Goal: Task Accomplishment & Management: Use online tool/utility

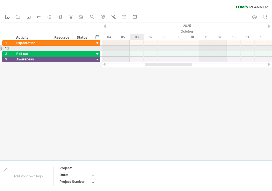
click at [137, 48] on div at bounding box center [187, 48] width 170 height 5
click at [30, 48] on div at bounding box center [32, 48] width 33 height 5
type input "*"
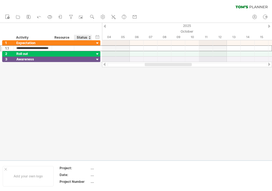
type input "**********"
click at [77, 73] on div at bounding box center [136, 91] width 272 height 137
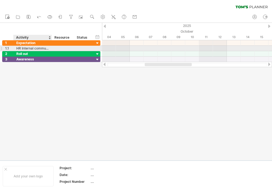
click at [56, 49] on div at bounding box center [63, 48] width 17 height 5
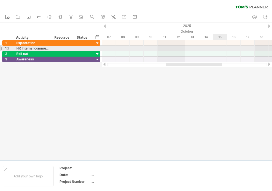
click at [219, 46] on div at bounding box center [187, 48] width 170 height 5
click at [219, 48] on div at bounding box center [187, 48] width 170 height 5
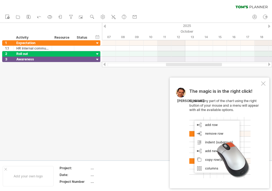
click at [262, 85] on div at bounding box center [263, 83] width 4 height 4
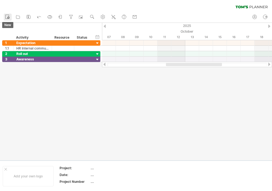
click at [9, 17] on circle at bounding box center [8, 18] width 2 height 2
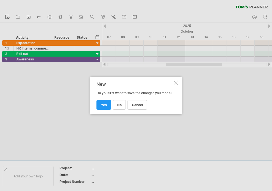
click at [175, 83] on div at bounding box center [176, 82] width 4 height 4
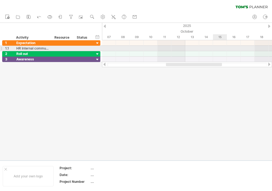
click at [220, 48] on div at bounding box center [187, 48] width 170 height 5
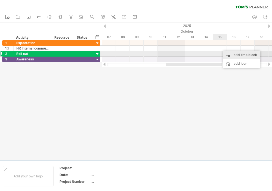
click at [233, 55] on div "add time block" at bounding box center [241, 55] width 37 height 9
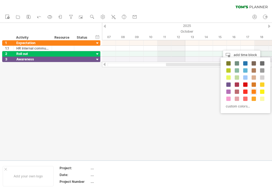
click at [255, 91] on span at bounding box center [253, 91] width 4 height 4
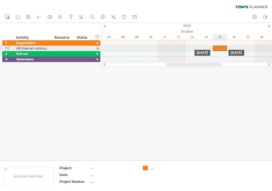
drag, startPoint x: 227, startPoint y: 48, endPoint x: 216, endPoint y: 50, distance: 10.3
click at [216, 50] on div at bounding box center [220, 48] width 14 height 5
click at [99, 49] on div at bounding box center [97, 49] width 5 height 6
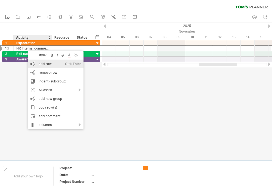
click at [47, 66] on div "add row Ctrl+Enter Cmd+Enter" at bounding box center [55, 63] width 55 height 9
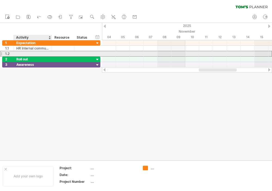
click at [24, 54] on div at bounding box center [32, 53] width 33 height 5
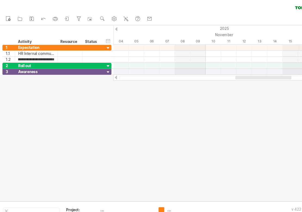
scroll to position [0, 14]
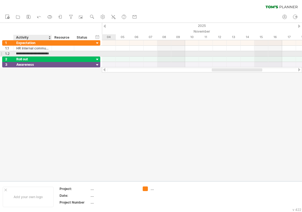
click at [43, 54] on input "**********" at bounding box center [32, 53] width 33 height 5
click at [45, 54] on input "**********" at bounding box center [32, 53] width 33 height 5
drag, startPoint x: 42, startPoint y: 54, endPoint x: 77, endPoint y: 54, distance: 35.0
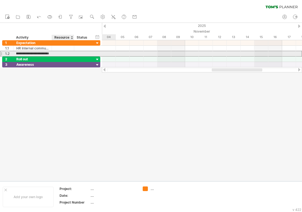
click at [77, 54] on div "**********" at bounding box center [51, 54] width 98 height 6
click at [35, 54] on div "Prima World Internal Newsl\\\\\" at bounding box center [32, 53] width 33 height 5
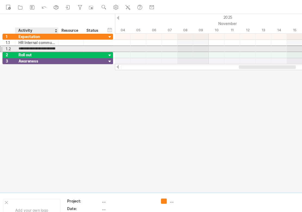
click at [45, 52] on input "**********" at bounding box center [32, 53] width 33 height 5
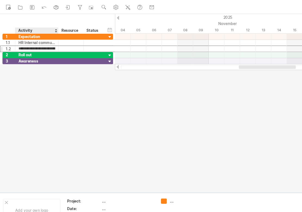
click at [43, 93] on div at bounding box center [151, 102] width 302 height 158
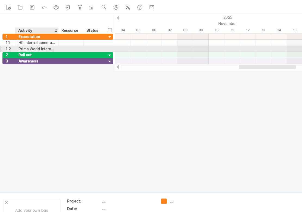
click at [41, 54] on div "Prima World Internal Newsl\\\\\" at bounding box center [32, 53] width 33 height 5
click at [41, 54] on input "**********" at bounding box center [32, 53] width 33 height 5
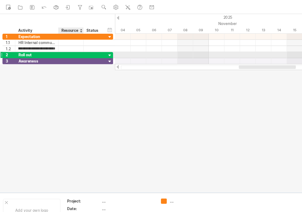
scroll to position [0, 11]
type input "**********"
click at [62, 95] on div at bounding box center [151, 102] width 302 height 158
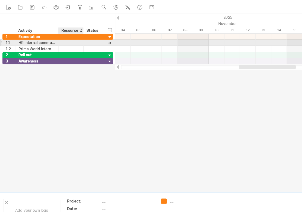
click at [71, 48] on div at bounding box center [63, 48] width 17 height 5
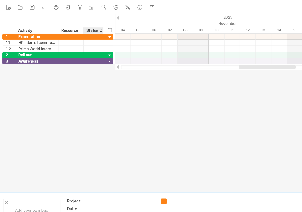
click at [88, 37] on div "Status" at bounding box center [83, 37] width 12 height 5
click at [82, 37] on input "******" at bounding box center [83, 37] width 12 height 5
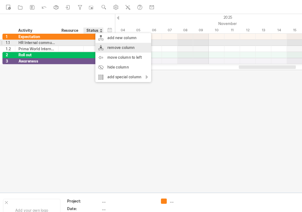
click at [96, 51] on div "remove column" at bounding box center [108, 52] width 49 height 9
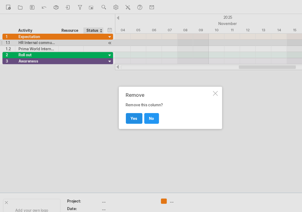
click at [121, 117] on link "yes" at bounding box center [118, 116] width 15 height 10
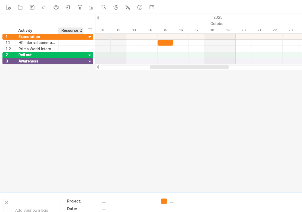
click at [64, 39] on div "Resource" at bounding box center [62, 37] width 17 height 5
click at [64, 39] on input "********" at bounding box center [62, 37] width 17 height 5
type input "*"
drag, startPoint x: 124, startPoint y: 19, endPoint x: 82, endPoint y: 98, distance: 89.4
click at [82, 98] on div at bounding box center [151, 102] width 302 height 158
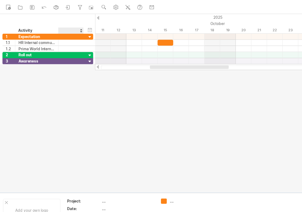
click at [61, 36] on div at bounding box center [62, 37] width 17 height 5
type input "******"
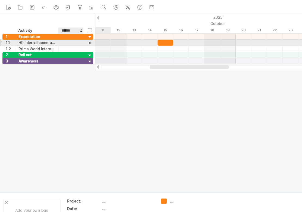
click at [61, 48] on div at bounding box center [63, 48] width 17 height 5
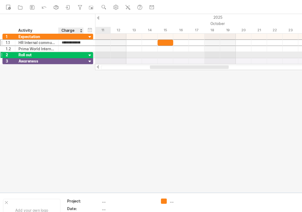
type input "**"
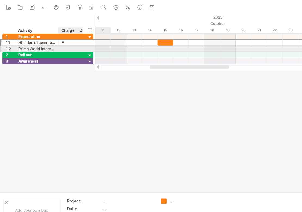
click at [59, 53] on div at bounding box center [63, 53] width 17 height 5
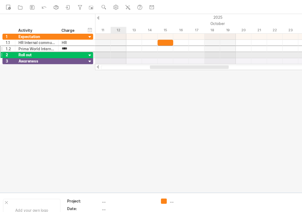
type input "****"
type input "*********"
click at [100, 91] on div at bounding box center [151, 102] width 302 height 158
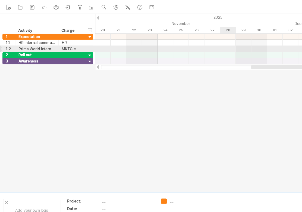
click at [203, 52] on div at bounding box center [193, 53] width 218 height 5
click at [203, 54] on div at bounding box center [193, 53] width 218 height 5
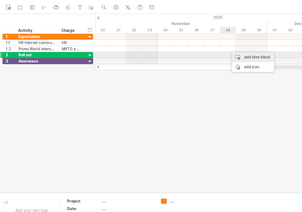
click at [216, 60] on div "add time block" at bounding box center [224, 61] width 37 height 9
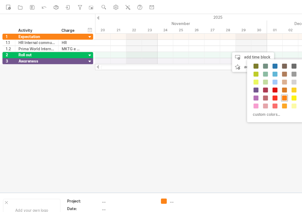
click at [252, 96] on span at bounding box center [252, 97] width 4 height 4
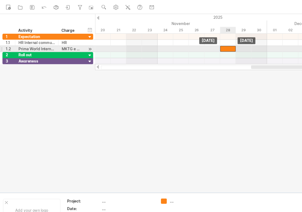
drag, startPoint x: 211, startPoint y: 54, endPoint x: 206, endPoint y: 54, distance: 5.2
click at [206, 54] on div at bounding box center [202, 53] width 14 height 5
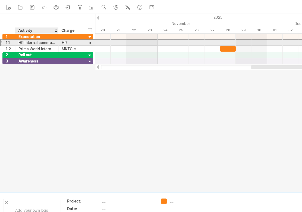
click at [10, 47] on div "1.1" at bounding box center [9, 48] width 8 height 5
drag, startPoint x: 2, startPoint y: 49, endPoint x: 23, endPoint y: 50, distance: 21.0
click at [23, 50] on div "**********" at bounding box center [42, 48] width 80 height 6
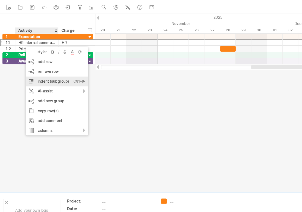
click at [37, 84] on div "indent (subgroup) Ctrl+► Cmd+►" at bounding box center [50, 82] width 55 height 9
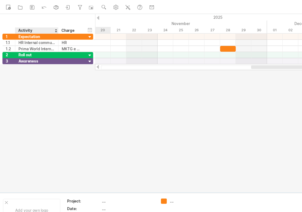
click at [44, 85] on div at bounding box center [151, 102] width 302 height 158
click at [20, 44] on div "Expectation" at bounding box center [32, 42] width 33 height 5
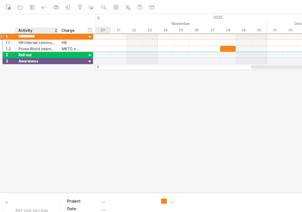
click at [40, 73] on div at bounding box center [151, 102] width 302 height 158
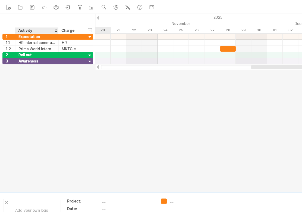
click at [30, 78] on div at bounding box center [151, 102] width 302 height 158
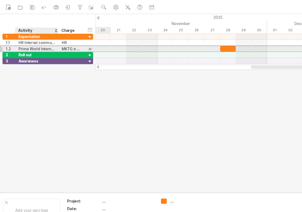
click at [21, 53] on div "Prima World Internal communication" at bounding box center [32, 53] width 33 height 5
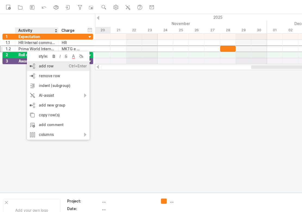
click at [39, 71] on div "add row Ctrl+Enter Cmd+Enter" at bounding box center [51, 69] width 55 height 9
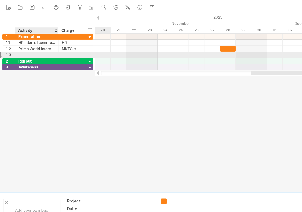
click at [23, 60] on div at bounding box center [32, 58] width 33 height 5
type input "**********"
click at [65, 59] on div at bounding box center [63, 58] width 17 height 5
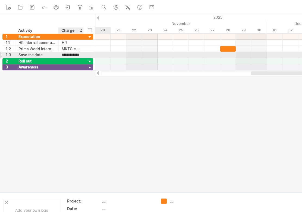
scroll to position [0, 4]
type input "**********"
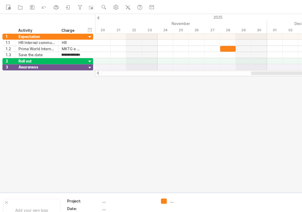
click at [148, 93] on div at bounding box center [151, 102] width 302 height 158
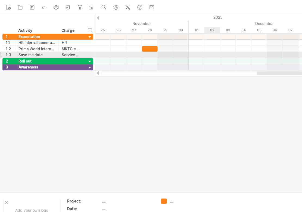
click at [189, 59] on div at bounding box center [193, 58] width 218 height 5
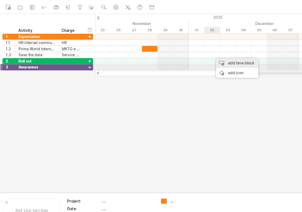
click at [208, 69] on div "add time block" at bounding box center [209, 66] width 37 height 9
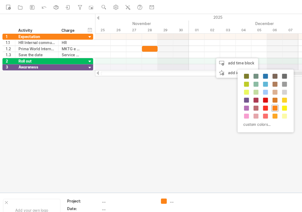
click at [242, 106] on span at bounding box center [243, 106] width 4 height 4
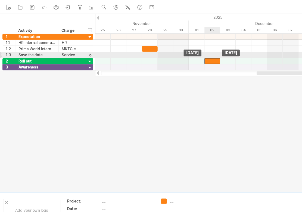
drag, startPoint x: 196, startPoint y: 58, endPoint x: 187, endPoint y: 61, distance: 9.2
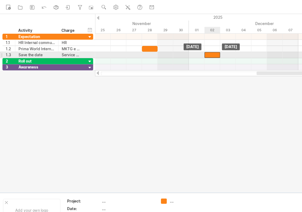
drag, startPoint x: 187, startPoint y: 64, endPoint x: 187, endPoint y: 56, distance: 7.1
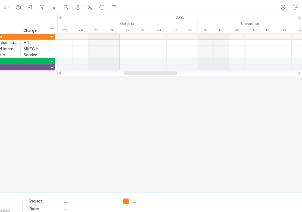
scroll to position [0, 0]
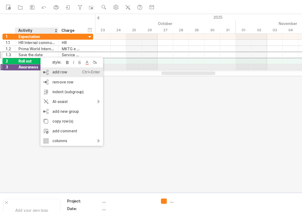
click at [43, 72] on div "add row Ctrl+Enter Cmd+Enter" at bounding box center [63, 74] width 55 height 9
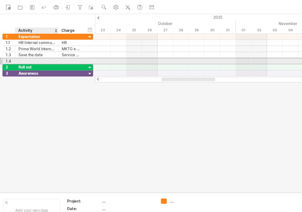
click at [23, 65] on div at bounding box center [32, 64] width 33 height 5
click at [0, 0] on input "text" at bounding box center [0, 0] width 0 height 0
type input "*"
click at [65, 65] on div at bounding box center [63, 64] width 17 height 5
click at [46, 64] on div "MyPrima page live" at bounding box center [32, 64] width 33 height 5
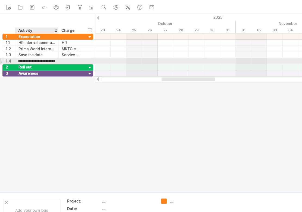
type input "**********"
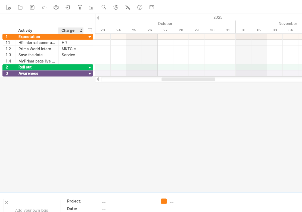
click at [61, 82] on div at bounding box center [151, 102] width 302 height 158
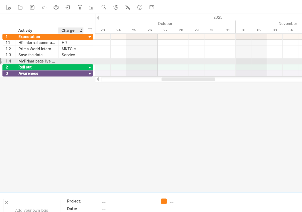
click at [61, 65] on div at bounding box center [63, 64] width 17 height 5
click at [61, 65] on input "text" at bounding box center [63, 64] width 17 height 5
type input "*"
type input "**********"
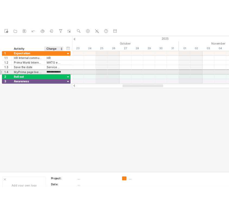
scroll to position [0, 6]
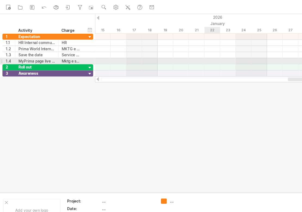
click at [189, 63] on div at bounding box center [193, 64] width 218 height 5
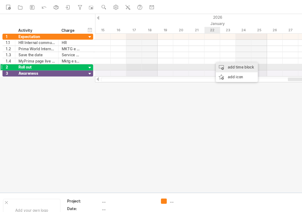
click at [206, 70] on div "add time block" at bounding box center [209, 70] width 37 height 9
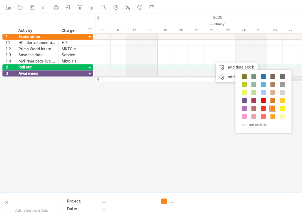
click at [243, 103] on div at bounding box center [242, 106] width 6 height 6
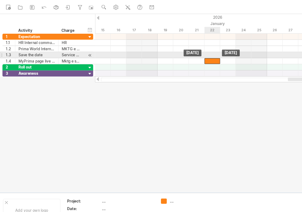
drag, startPoint x: 192, startPoint y: 63, endPoint x: 185, endPoint y: 62, distance: 7.1
click at [185, 62] on div at bounding box center [188, 64] width 14 height 5
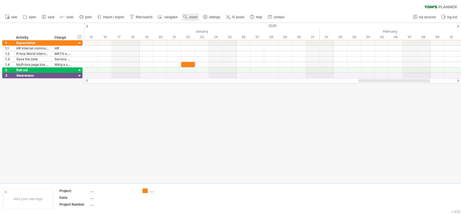
click at [192, 17] on span "zoom" at bounding box center [193, 17] width 8 height 4
click at [212, 22] on div "Month" at bounding box center [209, 23] width 30 height 9
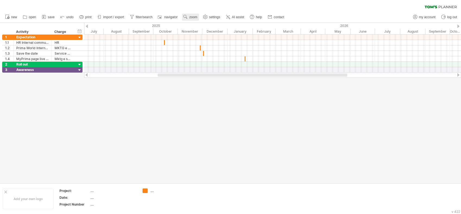
click at [194, 17] on span "zoom" at bounding box center [193, 17] width 8 height 4
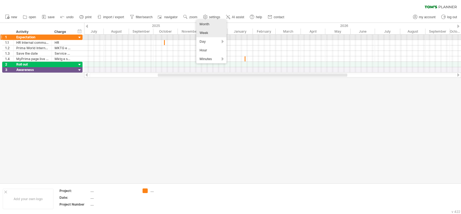
click at [219, 35] on div "Week" at bounding box center [211, 33] width 30 height 9
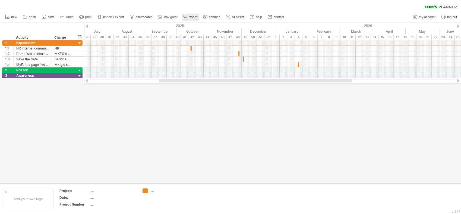
click at [192, 16] on span "zoom" at bounding box center [193, 17] width 8 height 4
click at [221, 39] on div "Day" at bounding box center [210, 40] width 30 height 9
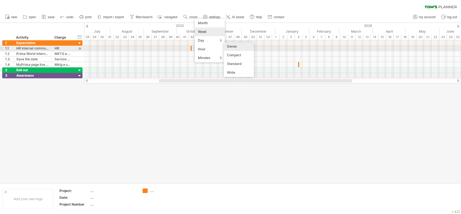
click at [244, 49] on div "Dense" at bounding box center [239, 46] width 30 height 9
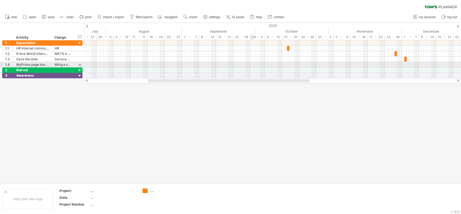
click at [251, 63] on div at bounding box center [272, 64] width 377 height 5
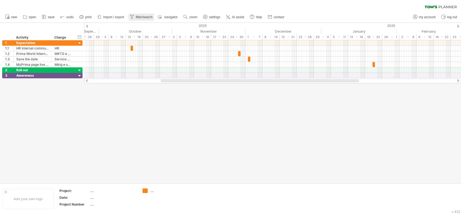
click at [144, 17] on span "filter/search" at bounding box center [144, 17] width 17 height 4
type input "**********"
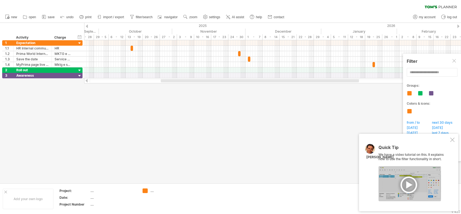
click at [271, 139] on div at bounding box center [452, 139] width 4 height 4
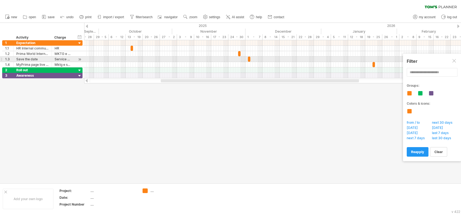
click at [271, 59] on div at bounding box center [455, 61] width 4 height 4
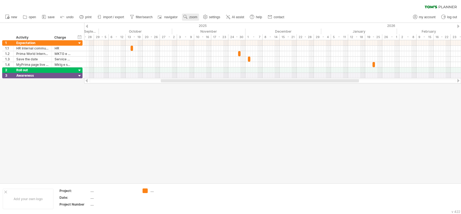
click at [191, 17] on span "zoom" at bounding box center [193, 17] width 8 height 4
click at [221, 41] on div "Day" at bounding box center [209, 41] width 30 height 9
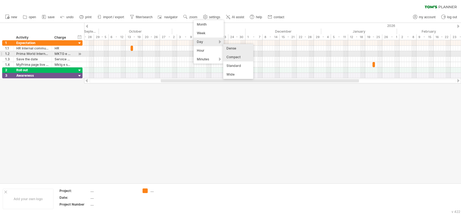
click at [235, 56] on div "Compact" at bounding box center [238, 57] width 30 height 9
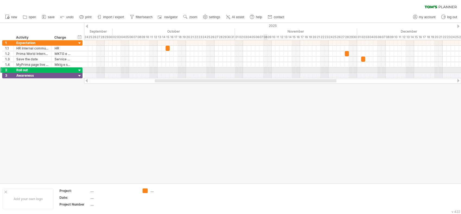
click at [271, 35] on div "Trying to reach [DOMAIN_NAME] Connected again... 0% clear filter new 1" at bounding box center [230, 107] width 461 height 214
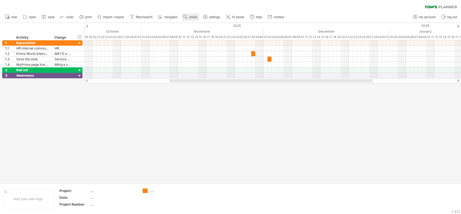
click at [197, 17] on span "zoom" at bounding box center [193, 17] width 8 height 4
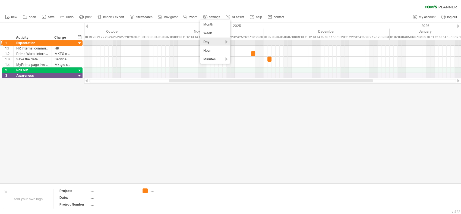
click at [225, 41] on div "Day" at bounding box center [215, 41] width 30 height 9
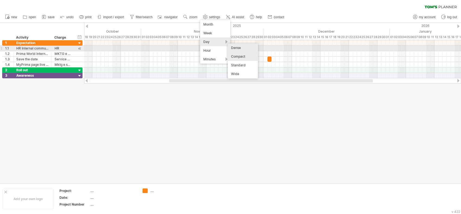
click at [235, 46] on div "Dense" at bounding box center [243, 47] width 30 height 9
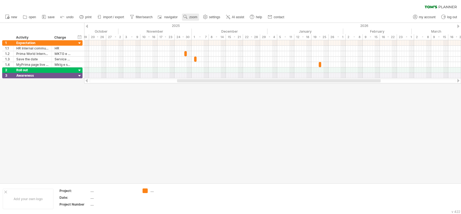
click at [190, 17] on link "zoom" at bounding box center [190, 17] width 17 height 7
click at [219, 42] on div "Day" at bounding box center [208, 41] width 30 height 9
drag, startPoint x: 259, startPoint y: 5, endPoint x: 230, endPoint y: 62, distance: 63.7
click at [230, 62] on div "Compact" at bounding box center [237, 58] width 30 height 9
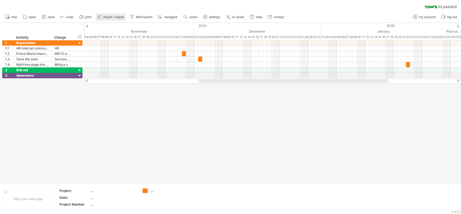
click at [107, 17] on span "import / export" at bounding box center [113, 17] width 21 height 4
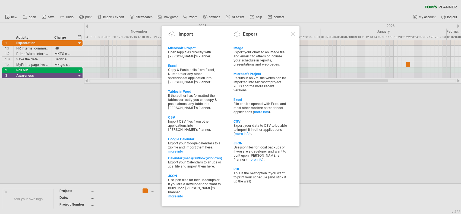
click at [271, 32] on div at bounding box center [293, 34] width 4 height 4
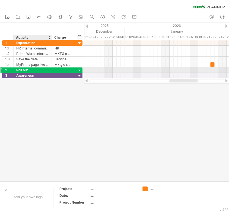
click at [17, 71] on div "Roll out" at bounding box center [32, 69] width 33 height 5
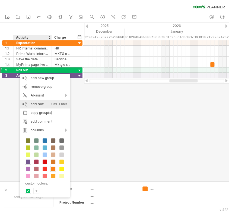
click at [38, 108] on div "add row Ctrl+Enter Cmd+Enter" at bounding box center [45, 104] width 50 height 9
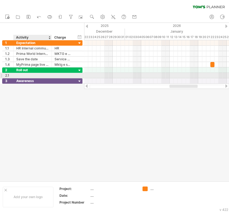
click at [28, 76] on div at bounding box center [32, 75] width 33 height 5
type input "**********"
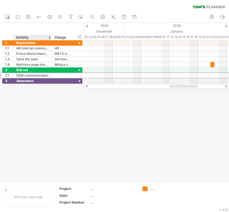
click at [30, 156] on div at bounding box center [114, 102] width 229 height 158
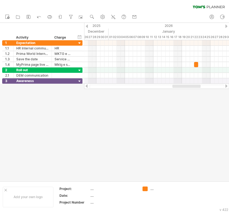
drag, startPoint x: 178, startPoint y: 86, endPoint x: 181, endPoint y: 86, distance: 3.0
click at [181, 86] on div at bounding box center [186, 85] width 28 height 3
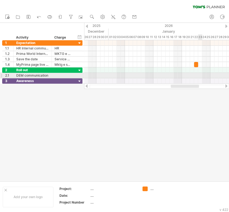
click at [200, 74] on div at bounding box center [156, 75] width 145 height 5
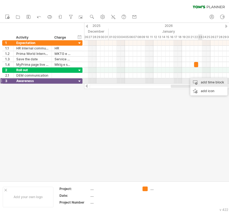
click at [202, 81] on div "add time block" at bounding box center [208, 82] width 37 height 9
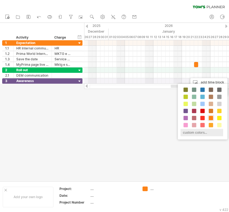
click at [189, 133] on div "custom colors..." at bounding box center [202, 132] width 43 height 7
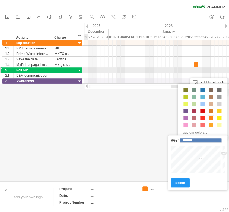
click at [63, 72] on div at bounding box center [63, 69] width 17 height 5
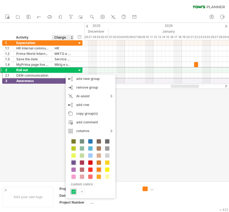
click at [74, 190] on span at bounding box center [73, 191] width 4 height 4
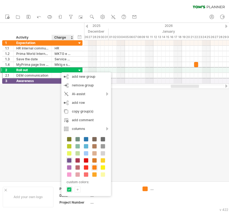
click at [78, 190] on div "+" at bounding box center [77, 189] width 5 height 5
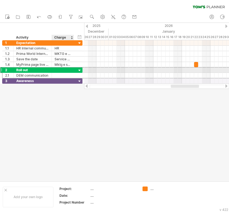
click at [49, 71] on div "******** Roll out" at bounding box center [33, 69] width 38 height 5
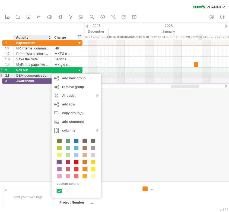
click at [200, 76] on div at bounding box center [156, 75] width 145 height 5
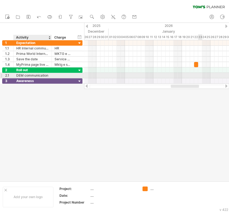
click at [200, 76] on div at bounding box center [156, 75] width 145 height 5
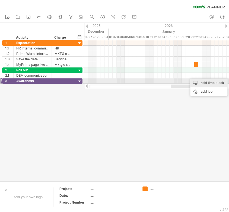
click at [203, 83] on div "add time block" at bounding box center [208, 82] width 37 height 9
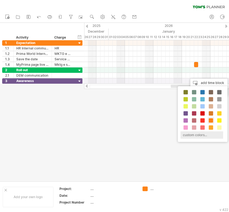
click at [196, 136] on div "custom colors..." at bounding box center [202, 134] width 43 height 7
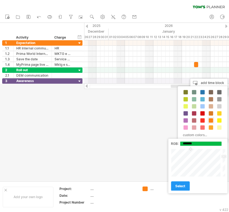
type input "*******"
drag, startPoint x: 193, startPoint y: 159, endPoint x: 191, endPoint y: 144, distance: 15.4
click at [191, 144] on div "RGB: ******* Close select" at bounding box center [197, 166] width 59 height 55
click at [183, 187] on span "select" at bounding box center [180, 186] width 10 height 4
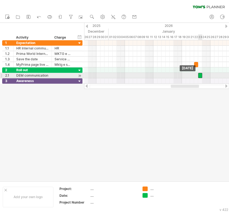
click at [200, 76] on div at bounding box center [200, 75] width 4 height 5
click at [56, 76] on div at bounding box center [63, 75] width 17 height 5
click at [62, 75] on input "text" at bounding box center [63, 75] width 17 height 5
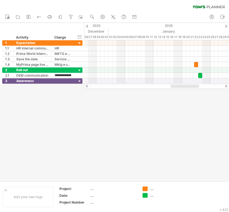
type input "*******"
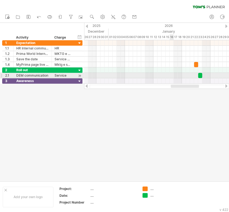
click at [172, 76] on div at bounding box center [156, 75] width 145 height 5
drag, startPoint x: 200, startPoint y: 75, endPoint x: 168, endPoint y: 77, distance: 32.7
click at [168, 77] on div at bounding box center [168, 75] width 4 height 5
click at [45, 75] on div "DEM communication" at bounding box center [32, 75] width 33 height 5
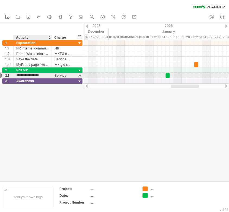
click at [48, 75] on input "**********" at bounding box center [32, 75] width 33 height 5
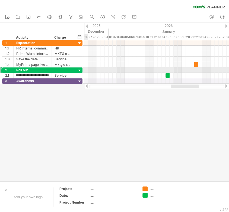
scroll to position [0, 0]
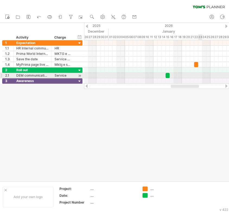
click at [201, 76] on div at bounding box center [156, 75] width 145 height 5
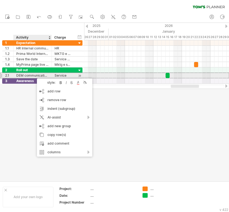
click at [28, 74] on div "DEM communication via PST" at bounding box center [32, 75] width 33 height 5
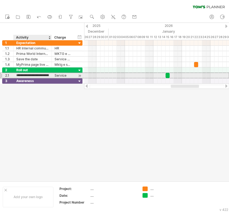
click at [20, 74] on input "**********" at bounding box center [32, 75] width 33 height 5
click at [17, 74] on input "**********" at bounding box center [32, 75] width 33 height 5
type input "**********"
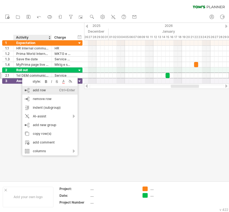
click at [37, 92] on div "add row Ctrl+Enter Cmd+Enter" at bounding box center [49, 90] width 55 height 9
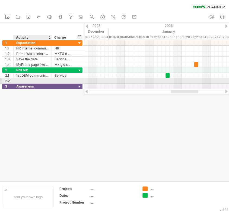
click at [27, 79] on div at bounding box center [32, 80] width 33 height 5
type input "**********"
click at [62, 79] on div at bounding box center [63, 80] width 17 height 5
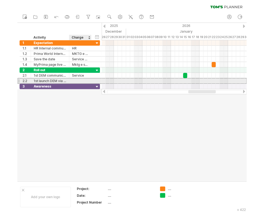
scroll to position [0, 0]
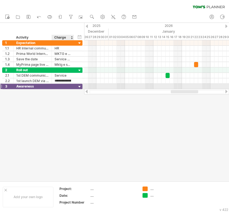
type input "*******"
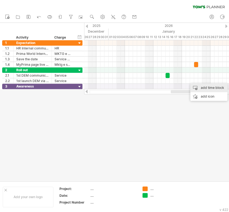
click at [205, 90] on div "add time block" at bounding box center [208, 87] width 37 height 9
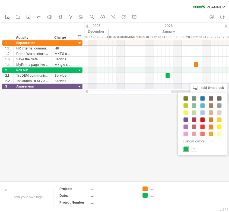
click at [185, 147] on span at bounding box center [186, 148] width 4 height 4
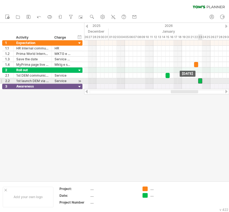
click at [200, 81] on div at bounding box center [200, 80] width 4 height 5
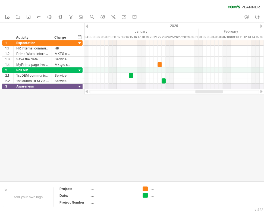
drag, startPoint x: 196, startPoint y: 90, endPoint x: 204, endPoint y: 90, distance: 8.2
click at [204, 90] on div at bounding box center [208, 91] width 27 height 3
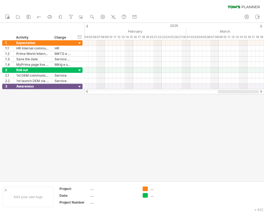
drag, startPoint x: 209, startPoint y: 91, endPoint x: 257, endPoint y: 90, distance: 48.9
click at [257, 90] on div at bounding box center [174, 91] width 180 height 5
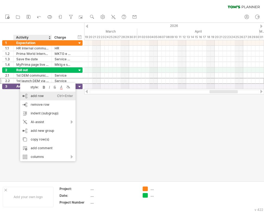
click at [31, 98] on div "add row Ctrl+Enter Cmd+Enter" at bounding box center [47, 96] width 55 height 9
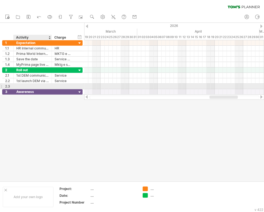
click at [31, 87] on div at bounding box center [32, 86] width 33 height 5
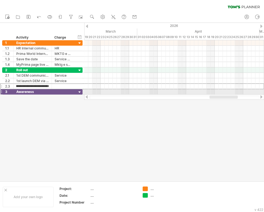
type input "**********"
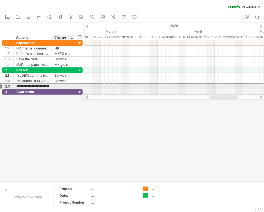
click at [66, 85] on div at bounding box center [63, 86] width 17 height 5
type input "*******"
click at [195, 87] on div at bounding box center [174, 86] width 180 height 5
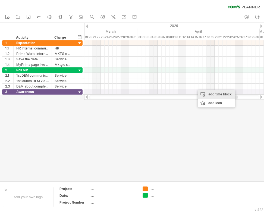
click at [209, 95] on div "add time block" at bounding box center [216, 94] width 37 height 9
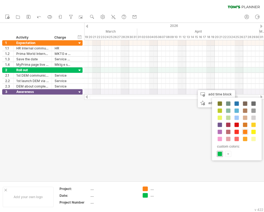
click at [219, 153] on span at bounding box center [220, 154] width 4 height 4
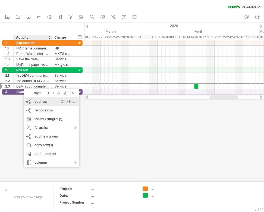
click at [41, 103] on div "add row Ctrl+Enter Cmd+Enter" at bounding box center [51, 101] width 55 height 9
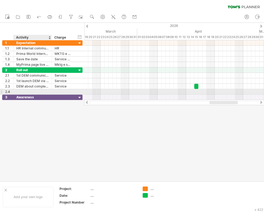
click at [29, 91] on div at bounding box center [32, 91] width 33 height 5
type input "**********"
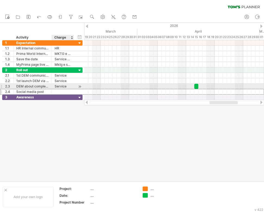
click at [70, 89] on div at bounding box center [63, 91] width 17 height 5
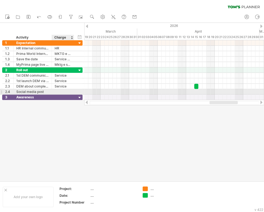
type input "*"
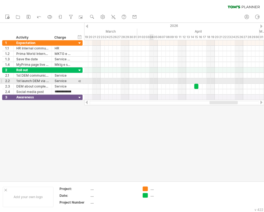
type input "****"
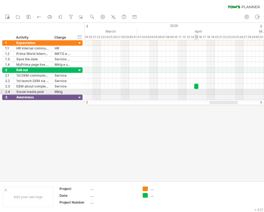
click at [196, 92] on div at bounding box center [174, 91] width 180 height 5
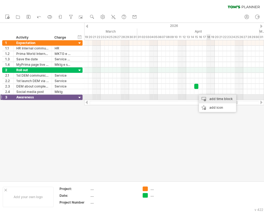
click at [211, 99] on div "add time block" at bounding box center [217, 99] width 37 height 9
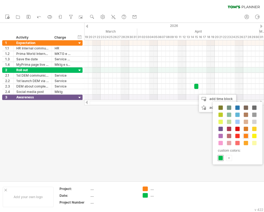
click at [222, 158] on span at bounding box center [220, 158] width 4 height 4
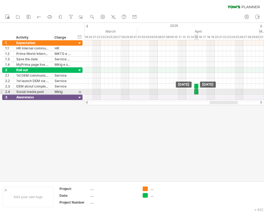
click at [196, 92] on div at bounding box center [196, 91] width 4 height 5
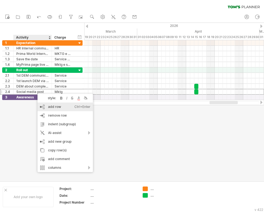
click at [54, 107] on div "add row Ctrl+Enter Cmd+Enter" at bounding box center [64, 106] width 55 height 9
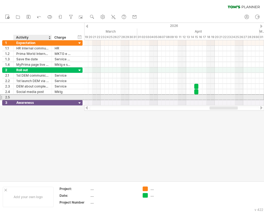
click at [28, 96] on div at bounding box center [32, 97] width 33 height 5
type input "**********"
click at [57, 96] on div at bounding box center [63, 97] width 17 height 5
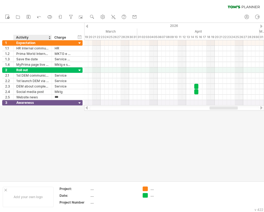
type input "****"
click at [27, 135] on div at bounding box center [132, 102] width 264 height 158
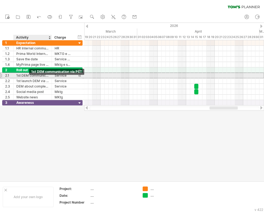
click at [28, 77] on div "1st DEM communication via PST" at bounding box center [32, 75] width 33 height 5
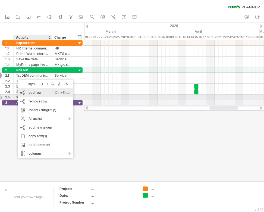
click at [35, 95] on div "add row Ctrl+Enter Cmd+Enter" at bounding box center [45, 92] width 55 height 9
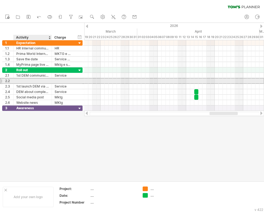
click at [25, 80] on div at bounding box center [32, 80] width 33 height 5
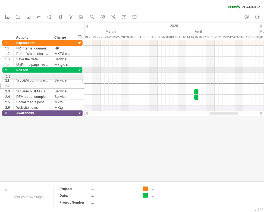
drag, startPoint x: 1, startPoint y: 80, endPoint x: 0, endPoint y: 75, distance: 5.3
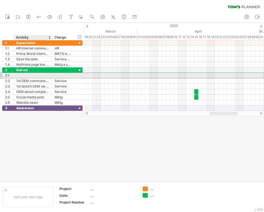
click at [30, 74] on div at bounding box center [32, 75] width 33 height 5
type input "**********"
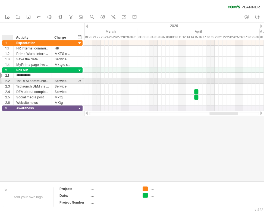
click at [12, 81] on div at bounding box center [12, 80] width 3 height 5
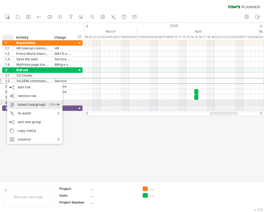
click at [36, 104] on div "indent (subgroup) Ctrl+► Cmd+►" at bounding box center [34, 104] width 55 height 9
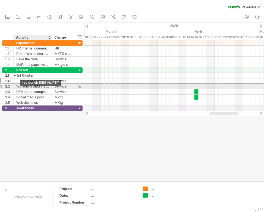
click at [18, 86] on div "1st launch DEM via PST" at bounding box center [32, 86] width 33 height 5
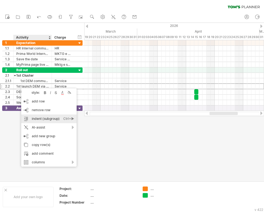
click at [39, 116] on div "indent (subgroup) Ctrl+► Cmd+►" at bounding box center [48, 118] width 55 height 9
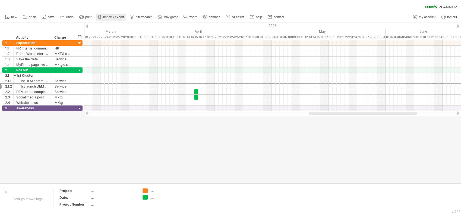
click at [116, 16] on span "import / export" at bounding box center [113, 17] width 21 height 4
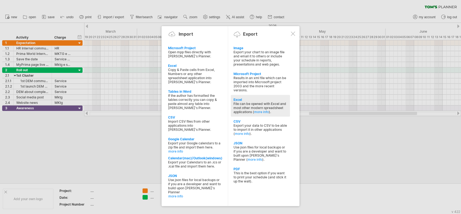
click at [271, 102] on div "File can be opened with Excel and most other modern spreadsheet applications ( …" at bounding box center [261, 108] width 54 height 12
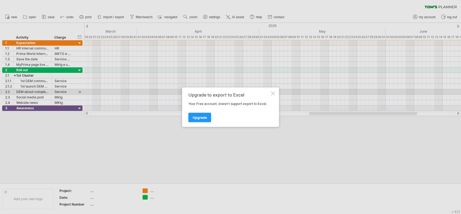
click at [271, 94] on div at bounding box center [273, 93] width 4 height 4
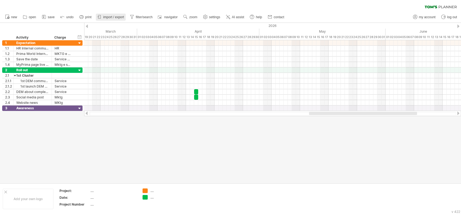
click at [119, 15] on span "import / export" at bounding box center [113, 17] width 21 height 4
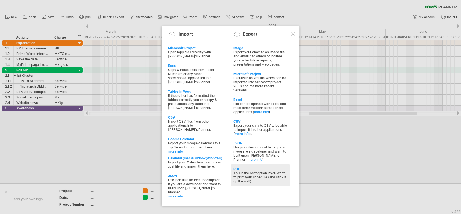
click at [254, 171] on div "This is the best option if you want to print your schedule (and stick it up the…" at bounding box center [261, 177] width 54 height 12
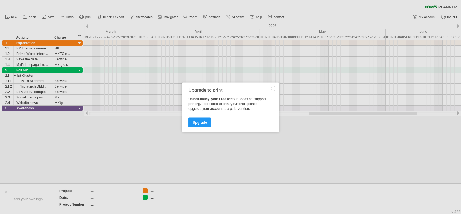
click at [271, 87] on div at bounding box center [273, 88] width 4 height 4
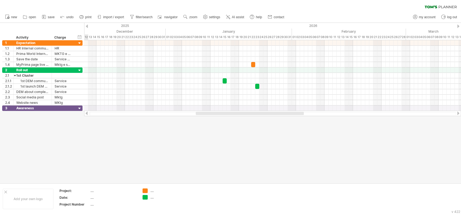
drag, startPoint x: 327, startPoint y: 112, endPoint x: 214, endPoint y: 130, distance: 114.6
click at [214, 130] on div "Trying to reach [DOMAIN_NAME] Connected again... 0% clear filter new 1" at bounding box center [230, 107] width 461 height 214
click at [115, 19] on link "import / export" at bounding box center [111, 17] width 30 height 7
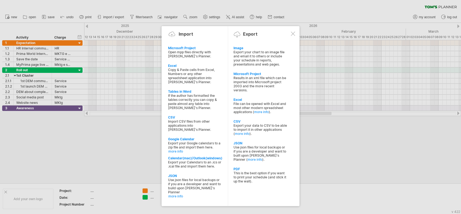
click at [271, 34] on div at bounding box center [293, 34] width 4 height 4
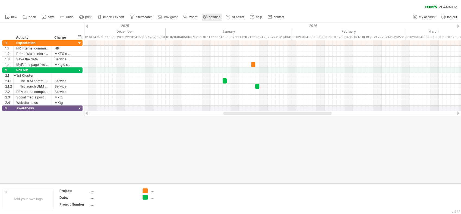
click at [218, 17] on span "settings" at bounding box center [214, 17] width 11 height 4
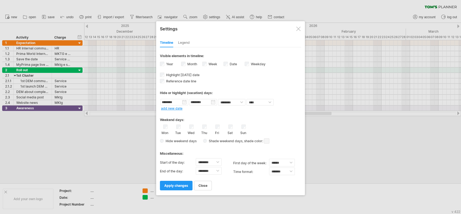
click at [271, 28] on div at bounding box center [298, 29] width 4 height 4
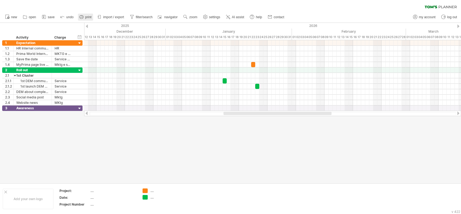
click at [90, 18] on span "print" at bounding box center [88, 17] width 6 height 4
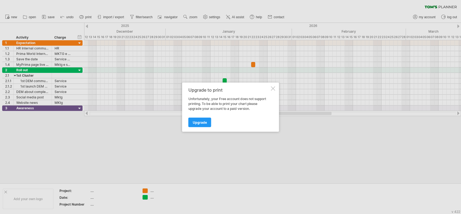
click at [271, 89] on div at bounding box center [273, 88] width 4 height 4
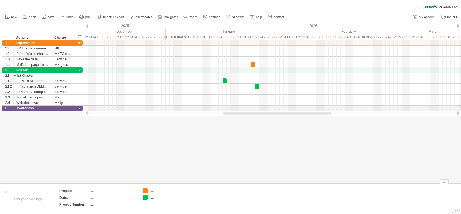
click at [195, 174] on div at bounding box center [230, 103] width 461 height 160
click at [131, 145] on div at bounding box center [230, 103] width 461 height 160
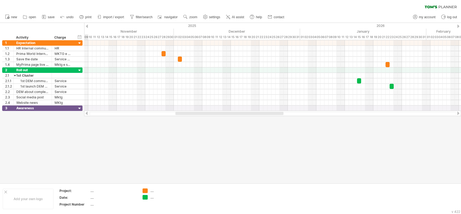
drag, startPoint x: 248, startPoint y: 113, endPoint x: 200, endPoint y: 115, distance: 48.1
click at [200, 115] on div at bounding box center [272, 113] width 377 height 5
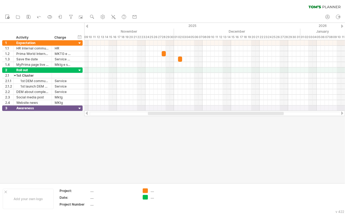
click at [271, 161] on div at bounding box center [172, 103] width 345 height 160
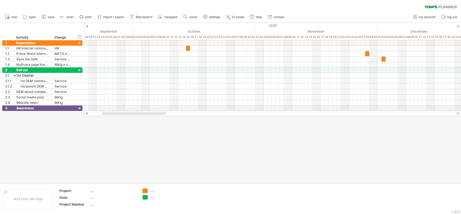
drag, startPoint x: 197, startPoint y: 113, endPoint x: 123, endPoint y: 118, distance: 74.9
click at [124, 121] on div "Trying to reach [DOMAIN_NAME] Connected again... 0% clear filter new 1" at bounding box center [230, 107] width 461 height 214
click at [142, 114] on div at bounding box center [202, 113] width 136 height 3
click at [204, 15] on icon at bounding box center [205, 17] width 4 height 4
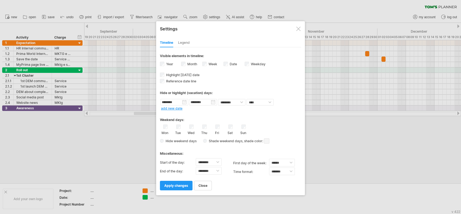
click at [192, 15] on div at bounding box center [230, 107] width 461 height 214
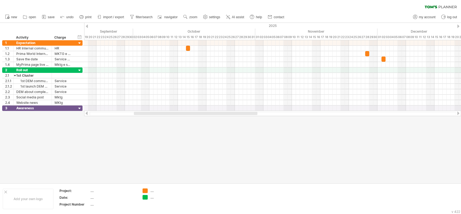
click at [209, 14] on link "settings" at bounding box center [212, 17] width 20 height 7
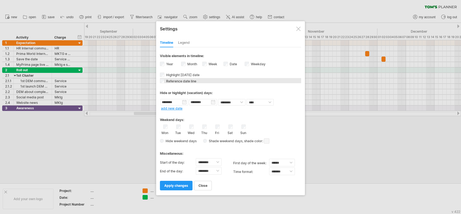
click at [183, 81] on span "Reference date line" at bounding box center [180, 81] width 31 height 4
click at [173, 183] on span "apply changes" at bounding box center [176, 185] width 24 height 4
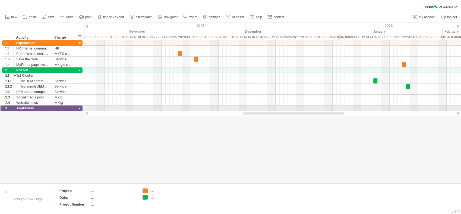
drag, startPoint x: 220, startPoint y: 113, endPoint x: 337, endPoint y: 109, distance: 117.7
click at [271, 110] on div "Trying to reach [DOMAIN_NAME] Connected again... 0% clear filter new 1" at bounding box center [230, 107] width 461 height 214
click at [188, 17] on use at bounding box center [185, 16] width 5 height 5
click at [201, 31] on div "Week" at bounding box center [206, 33] width 30 height 9
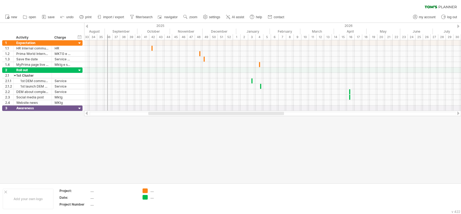
drag, startPoint x: 193, startPoint y: 113, endPoint x: 161, endPoint y: 119, distance: 32.9
click at [161, 119] on div "Trying to reach [DOMAIN_NAME] Connected again... 0% clear filter new 1" at bounding box center [230, 107] width 461 height 214
click at [188, 14] on use at bounding box center [185, 16] width 5 height 5
click at [217, 39] on div "Day" at bounding box center [206, 38] width 30 height 9
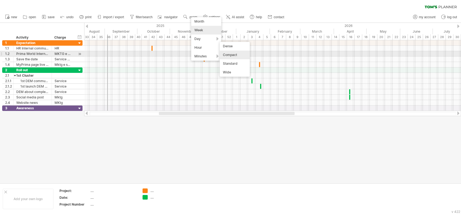
click at [225, 52] on div "Compact" at bounding box center [235, 55] width 30 height 9
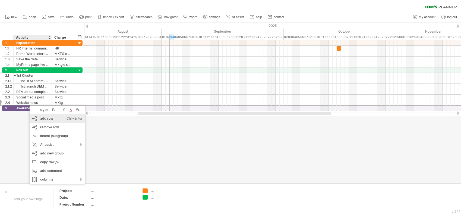
click at [50, 119] on div "add row Ctrl+Enter Cmd+Enter" at bounding box center [57, 118] width 55 height 9
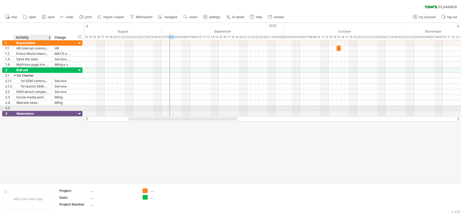
click at [32, 109] on div at bounding box center [32, 107] width 33 height 5
type input "*"
type input "**********"
click at [116, 133] on div at bounding box center [230, 103] width 461 height 160
click at [67, 110] on div at bounding box center [63, 107] width 17 height 5
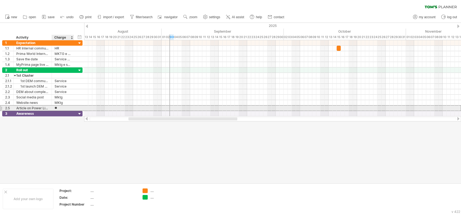
type input "*"
click at [63, 107] on input "*****" at bounding box center [63, 107] width 17 height 5
click at [55, 107] on input "*****" at bounding box center [63, 107] width 17 height 5
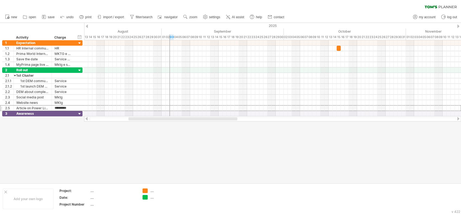
type input "**********"
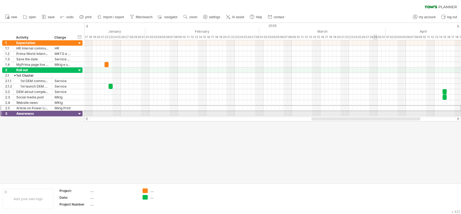
drag, startPoint x: 192, startPoint y: 120, endPoint x: 375, endPoint y: 114, distance: 183.4
click at [271, 114] on div "Trying to reach [DOMAIN_NAME] Connected again... 0% clear filter new 1" at bounding box center [230, 107] width 461 height 214
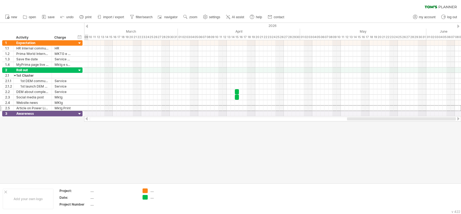
drag, startPoint x: 308, startPoint y: 119, endPoint x: 390, endPoint y: 117, distance: 82.3
click at [271, 117] on div at bounding box center [401, 118] width 109 height 3
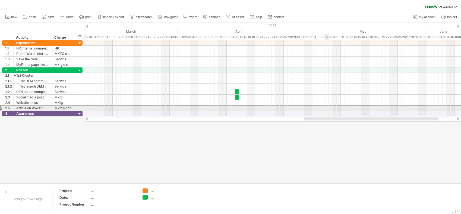
click at [271, 107] on div at bounding box center [272, 108] width 377 height 6
click at [271, 107] on div at bounding box center [272, 107] width 377 height 5
click at [271, 108] on div at bounding box center [272, 107] width 377 height 5
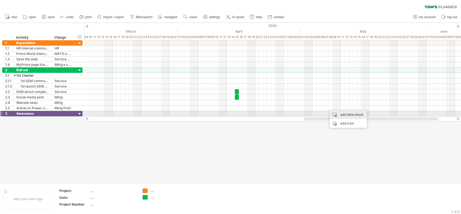
click at [271, 116] on div "add time block" at bounding box center [348, 114] width 37 height 9
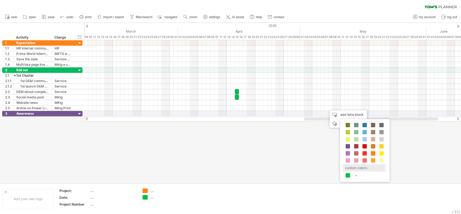
click at [271, 174] on span at bounding box center [348, 175] width 4 height 4
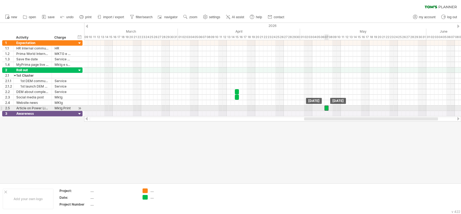
click at [271, 108] on div at bounding box center [327, 107] width 4 height 5
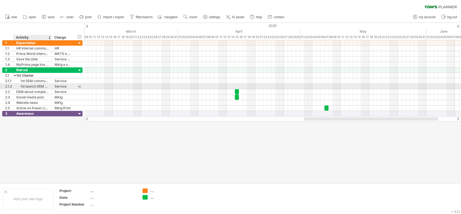
click at [21, 85] on div "1st launch DEM via PST" at bounding box center [32, 86] width 33 height 5
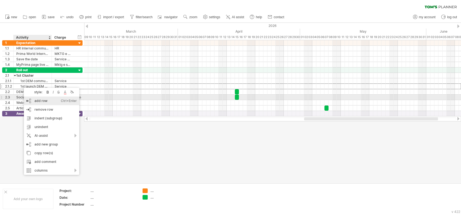
click at [39, 100] on div "add row Ctrl+Enter Cmd+Enter" at bounding box center [51, 100] width 55 height 9
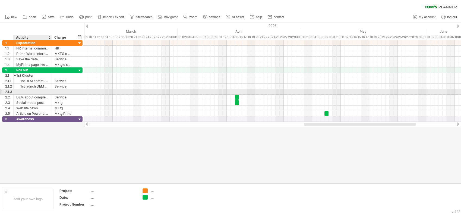
click at [20, 93] on div at bounding box center [32, 91] width 33 height 5
click at [17, 92] on input "text" at bounding box center [32, 91] width 33 height 5
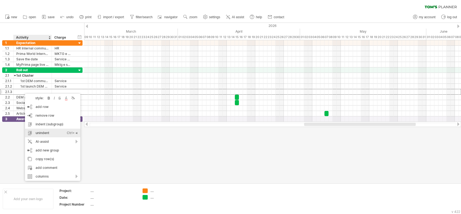
click at [43, 133] on div "unindent Ctrl+◄ Cmd+◄" at bounding box center [52, 132] width 55 height 9
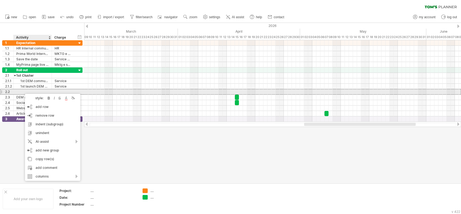
click at [24, 91] on div at bounding box center [32, 91] width 33 height 5
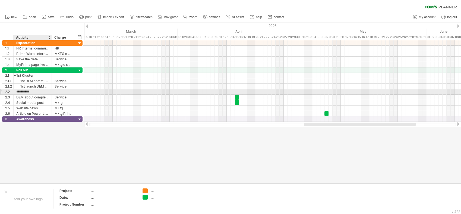
type input "**********"
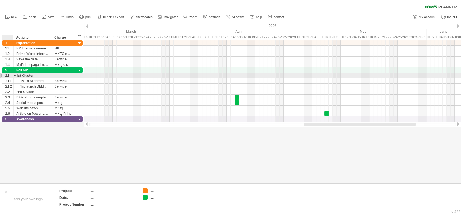
click at [15, 75] on div at bounding box center [15, 75] width 2 height 5
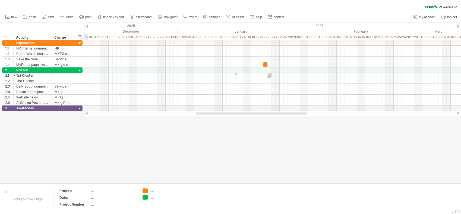
drag, startPoint x: 360, startPoint y: 113, endPoint x: 252, endPoint y: 119, distance: 108.5
click at [252, 119] on div "Trying to reach [DOMAIN_NAME] Connected again... 0% clear filter new 1" at bounding box center [230, 107] width 461 height 214
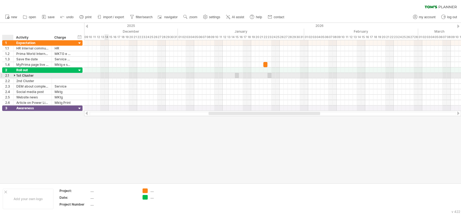
click at [15, 75] on div at bounding box center [15, 75] width 2 height 5
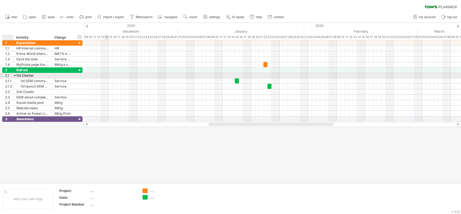
click at [15, 75] on div at bounding box center [15, 75] width 2 height 5
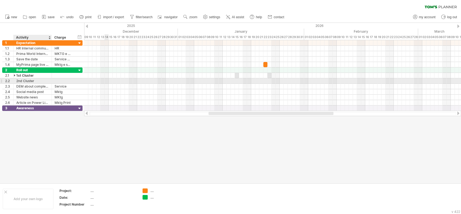
click at [18, 80] on div "2nd Cluster" at bounding box center [32, 80] width 33 height 5
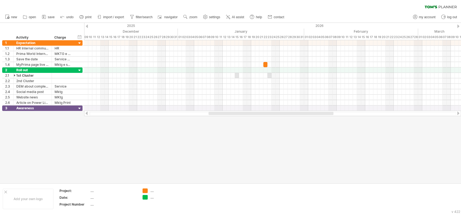
drag, startPoint x: 123, startPoint y: 135, endPoint x: 108, endPoint y: 124, distance: 18.3
click at [123, 135] on div at bounding box center [230, 103] width 461 height 160
drag, startPoint x: 246, startPoint y: 113, endPoint x: 277, endPoint y: 112, distance: 30.4
click at [271, 112] on div at bounding box center [300, 113] width 125 height 3
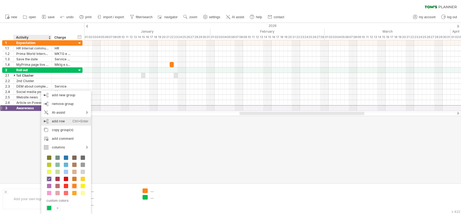
click at [63, 124] on div "add row Ctrl+Enter Cmd+Enter" at bounding box center [66, 121] width 50 height 9
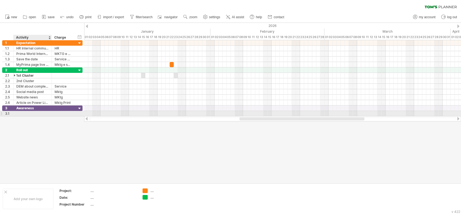
click at [25, 115] on div at bounding box center [32, 113] width 33 height 5
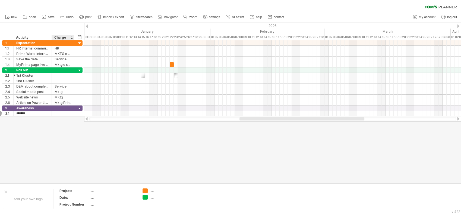
type input "**********"
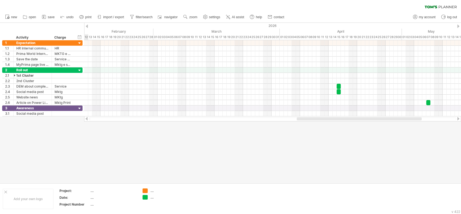
drag, startPoint x: 286, startPoint y: 118, endPoint x: 344, endPoint y: 120, distance: 57.4
click at [271, 120] on div at bounding box center [272, 119] width 367 height 4
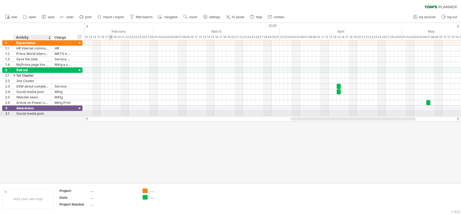
click at [29, 114] on div "Social media post" at bounding box center [32, 113] width 33 height 5
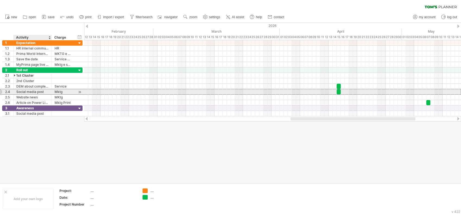
click at [27, 93] on div "Social media post" at bounding box center [32, 91] width 33 height 5
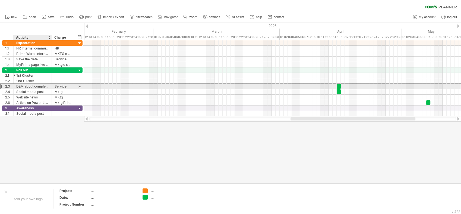
click at [33, 86] on div "DEM about complete availability" at bounding box center [32, 86] width 33 height 5
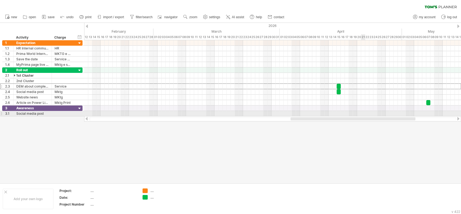
click at [271, 113] on div at bounding box center [272, 113] width 377 height 5
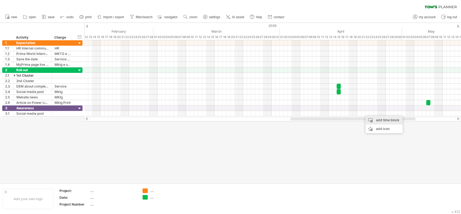
click at [271, 122] on div "add time block" at bounding box center [384, 120] width 37 height 9
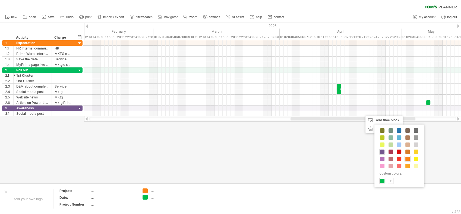
click at [271, 152] on span at bounding box center [382, 151] width 4 height 4
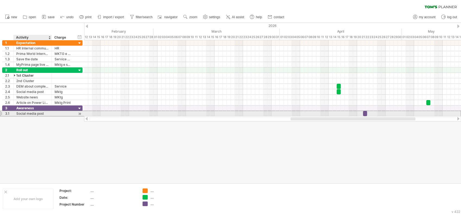
click at [30, 112] on div "Social media post" at bounding box center [32, 113] width 33 height 5
click at [271, 114] on div at bounding box center [363, 113] width 4 height 5
click at [271, 111] on div at bounding box center [272, 113] width 377 height 5
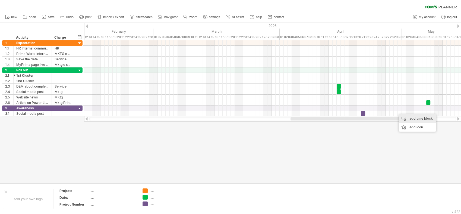
click at [271, 118] on div "add time block" at bounding box center [417, 118] width 37 height 9
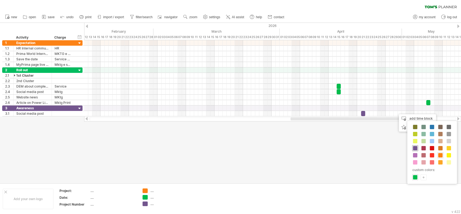
click at [271, 149] on span at bounding box center [415, 148] width 4 height 4
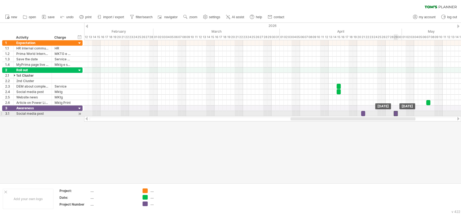
click at [271, 115] on div at bounding box center [396, 113] width 4 height 5
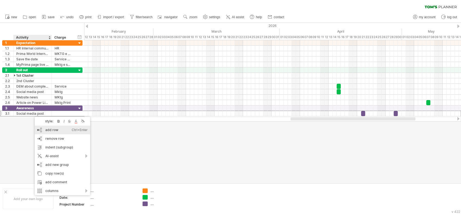
click at [48, 133] on div "add row Ctrl+Enter Cmd+Enter" at bounding box center [62, 129] width 55 height 9
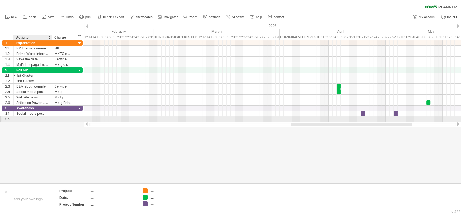
click at [29, 118] on div at bounding box center [32, 118] width 33 height 5
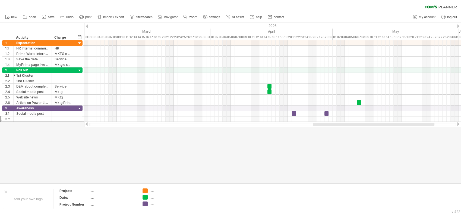
drag, startPoint x: 314, startPoint y: 124, endPoint x: 337, endPoint y: 123, distance: 22.5
click at [271, 123] on div at bounding box center [373, 123] width 121 height 3
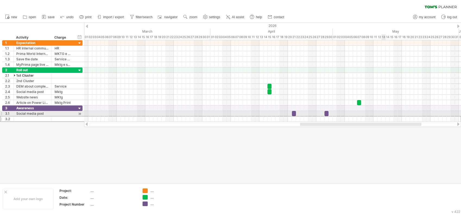
click at [271, 113] on div at bounding box center [272, 113] width 377 height 5
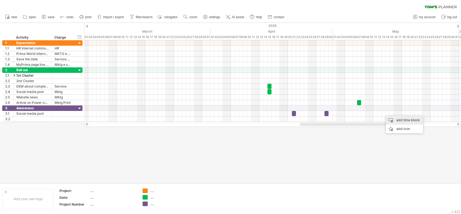
click at [271, 122] on div "add time block" at bounding box center [404, 120] width 37 height 9
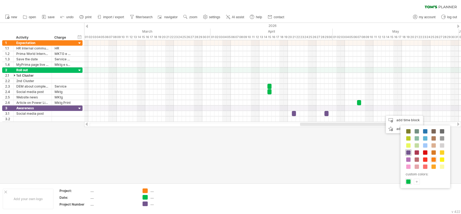
click at [271, 151] on span at bounding box center [408, 152] width 4 height 4
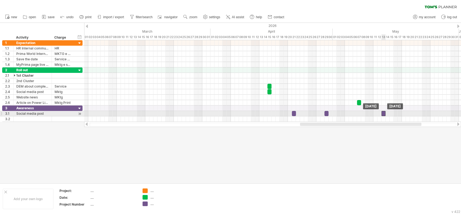
click at [271, 112] on div at bounding box center [384, 113] width 4 height 5
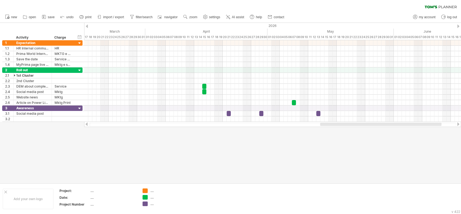
drag, startPoint x: 376, startPoint y: 125, endPoint x: 396, endPoint y: 125, distance: 20.1
click at [271, 125] on div at bounding box center [380, 123] width 121 height 3
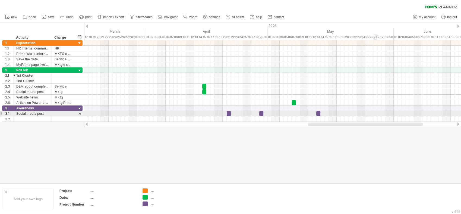
click at [271, 113] on div at bounding box center [272, 113] width 377 height 5
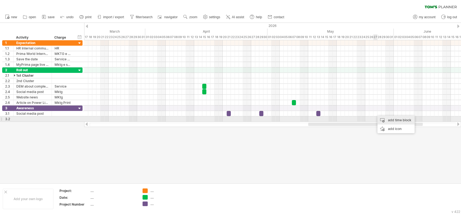
click at [271, 119] on div "add time block" at bounding box center [396, 120] width 37 height 9
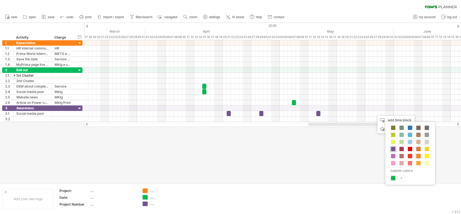
click at [271, 148] on span at bounding box center [393, 149] width 4 height 4
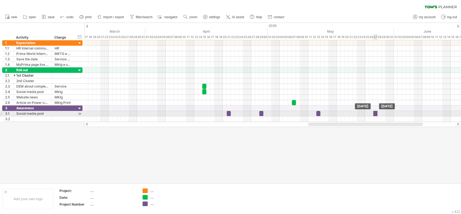
click at [271, 112] on div at bounding box center [375, 113] width 4 height 5
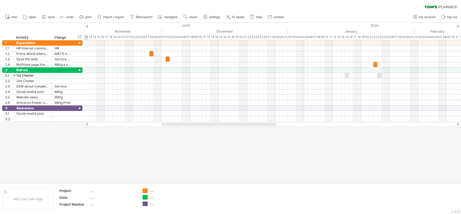
drag, startPoint x: 371, startPoint y: 124, endPoint x: 224, endPoint y: 132, distance: 147.1
click at [224, 132] on div "Trying to reach [DOMAIN_NAME] Connected again... 0% clear filter new 1" at bounding box center [230, 107] width 461 height 214
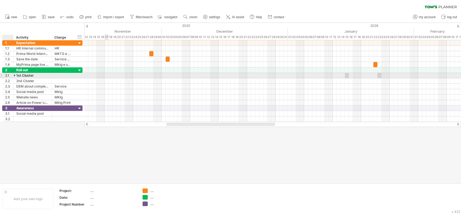
click at [15, 74] on div at bounding box center [15, 75] width 2 height 5
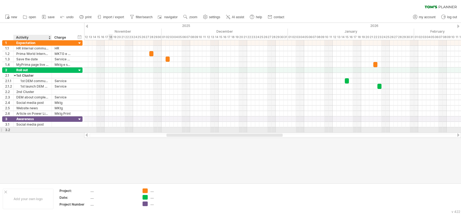
click at [33, 129] on div at bounding box center [32, 129] width 33 height 5
type input "**********"
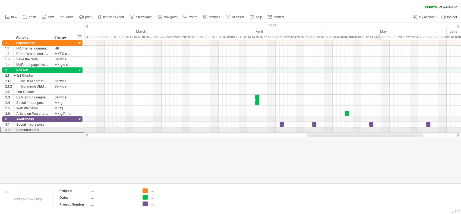
drag, startPoint x: 239, startPoint y: 135, endPoint x: 379, endPoint y: 128, distance: 140.6
click at [271, 128] on div "Trying to reach [DOMAIN_NAME] Connected again... 0% clear filter new 1" at bounding box center [230, 107] width 461 height 214
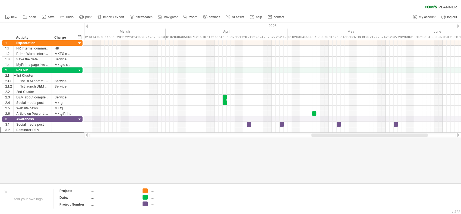
drag, startPoint x: 343, startPoint y: 136, endPoint x: 347, endPoint y: 137, distance: 5.0
click at [271, 137] on div at bounding box center [272, 135] width 367 height 4
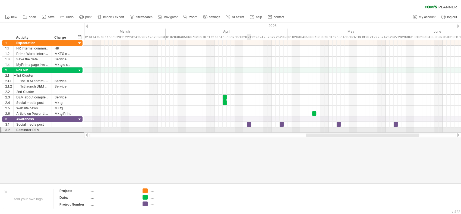
click at [248, 130] on div at bounding box center [272, 130] width 377 height 6
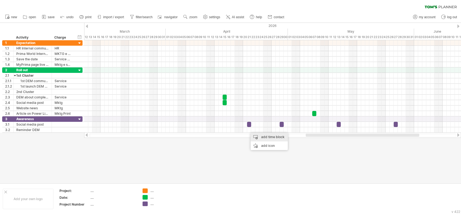
click at [265, 137] on div "add time block" at bounding box center [269, 137] width 37 height 9
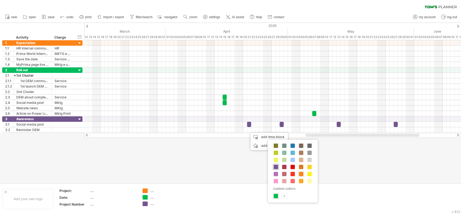
click at [271, 167] on span at bounding box center [276, 167] width 4 height 4
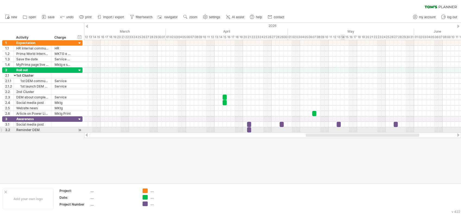
click at [271, 130] on div at bounding box center [272, 129] width 377 height 5
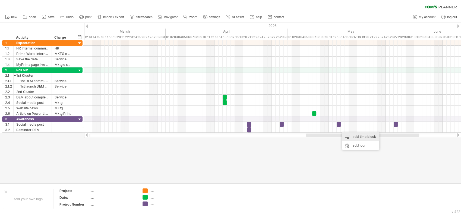
click at [271, 138] on div "add time block" at bounding box center [360, 136] width 37 height 9
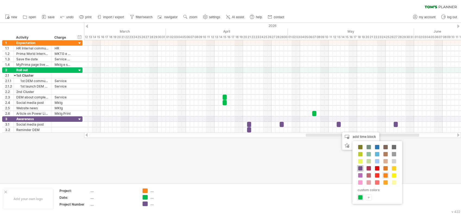
click at [271, 167] on span at bounding box center [360, 168] width 4 height 4
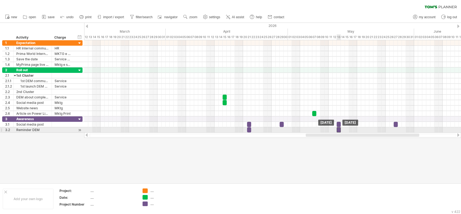
click at [271, 131] on div at bounding box center [339, 129] width 4 height 5
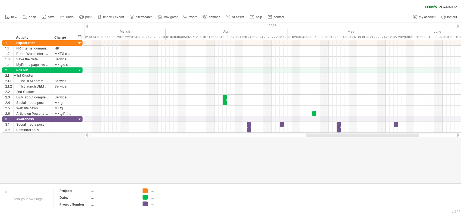
click at [271, 155] on div at bounding box center [230, 103] width 461 height 160
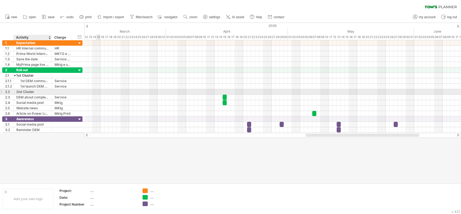
click at [22, 93] on div "2nd Cluster" at bounding box center [32, 91] width 33 height 5
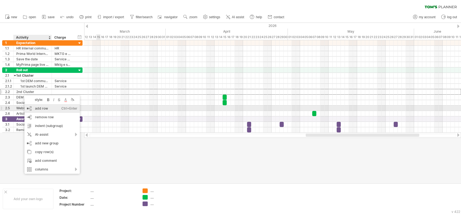
click at [40, 109] on div "add row Ctrl+Enter Cmd+Enter" at bounding box center [51, 108] width 55 height 9
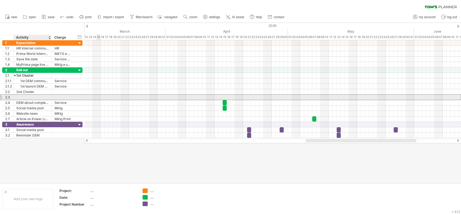
click at [37, 98] on div at bounding box center [32, 97] width 33 height 5
click at [39, 97] on input "**********" at bounding box center [32, 97] width 33 height 5
type input "**********"
click at [56, 95] on div at bounding box center [63, 97] width 17 height 5
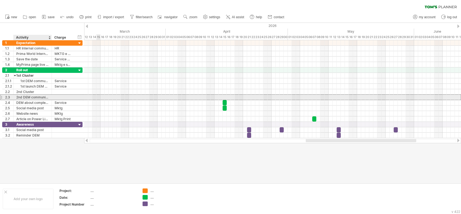
click at [42, 96] on div "2nd DEM communication" at bounding box center [32, 97] width 33 height 5
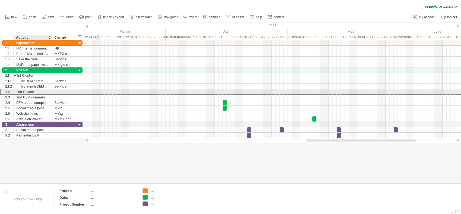
click at [32, 92] on div "2nd Cluster" at bounding box center [32, 91] width 33 height 5
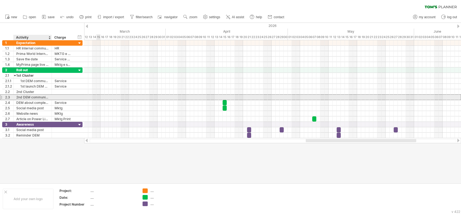
click at [34, 96] on div "2nd DEM communication" at bounding box center [32, 97] width 33 height 5
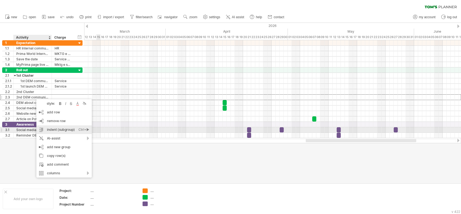
click at [62, 130] on div "indent (subgroup) Ctrl+► Cmd+►" at bounding box center [63, 129] width 55 height 9
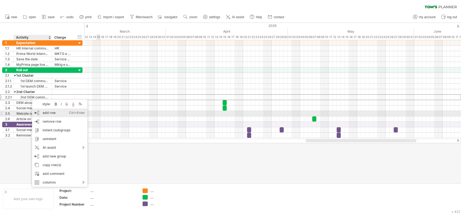
click at [54, 112] on div "add row Ctrl+Enter Cmd+Enter" at bounding box center [59, 112] width 55 height 9
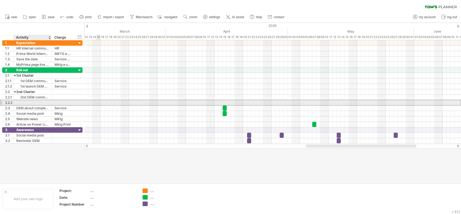
click at [36, 102] on div at bounding box center [32, 102] width 33 height 5
type input "**********"
click at [121, 102] on div at bounding box center [272, 102] width 377 height 5
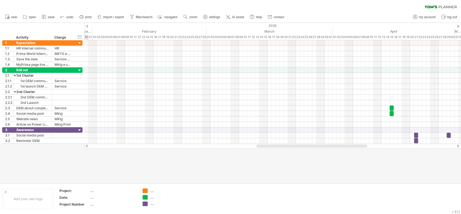
drag, startPoint x: 312, startPoint y: 146, endPoint x: 263, endPoint y: 150, distance: 49.4
click at [263, 150] on div "Trying to reach [DOMAIN_NAME] Connected again... 0% clear filter new 1" at bounding box center [230, 107] width 461 height 214
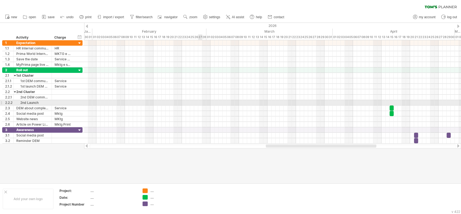
click at [200, 103] on div at bounding box center [272, 102] width 377 height 5
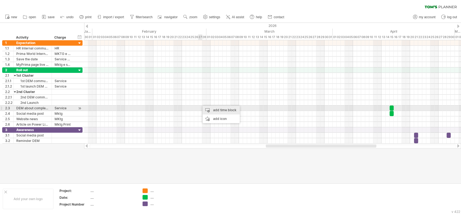
click at [208, 109] on div "add time block" at bounding box center [221, 110] width 37 height 9
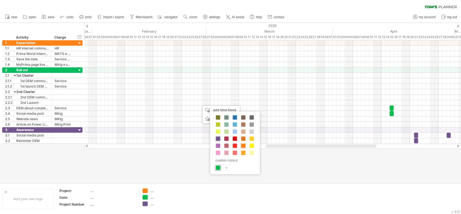
click at [218, 165] on span at bounding box center [218, 167] width 4 height 4
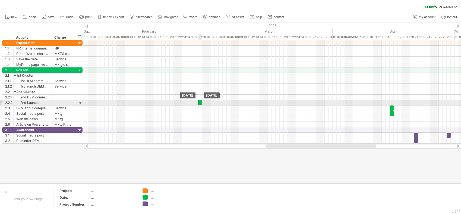
click at [200, 103] on div at bounding box center [200, 102] width 4 height 5
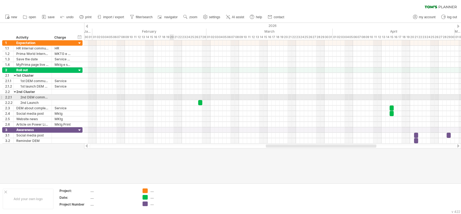
click at [171, 97] on div at bounding box center [272, 97] width 377 height 5
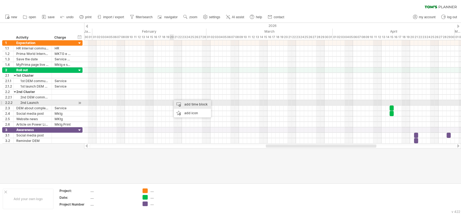
click at [184, 104] on div "add time block" at bounding box center [192, 104] width 37 height 9
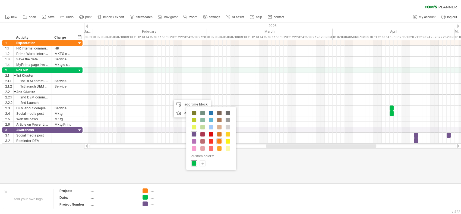
click at [194, 165] on span at bounding box center [194, 163] width 4 height 4
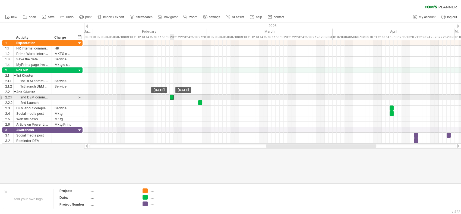
click at [172, 98] on div at bounding box center [172, 97] width 4 height 5
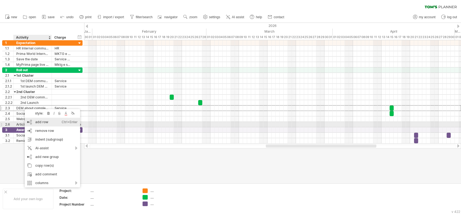
click at [41, 124] on div "add row Ctrl+Enter Cmd+Enter" at bounding box center [52, 122] width 55 height 9
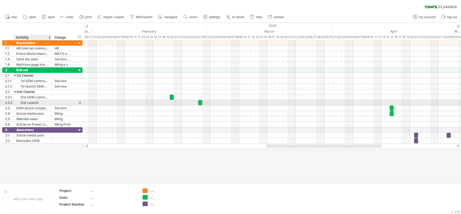
click at [23, 103] on div "2nd Launch" at bounding box center [32, 102] width 33 height 5
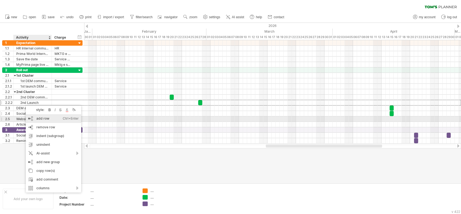
click at [38, 120] on div "add row Ctrl+Enter Cmd+Enter" at bounding box center [53, 118] width 55 height 9
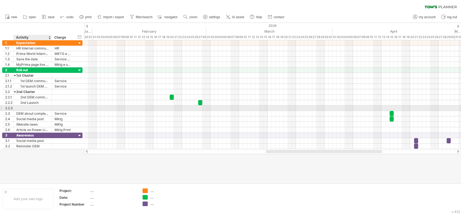
click at [28, 106] on div at bounding box center [32, 107] width 33 height 5
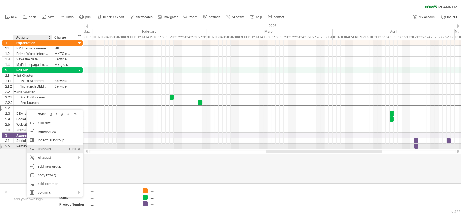
click at [52, 148] on div "unindent Ctrl+◄ Cmd+◄" at bounding box center [54, 149] width 55 height 9
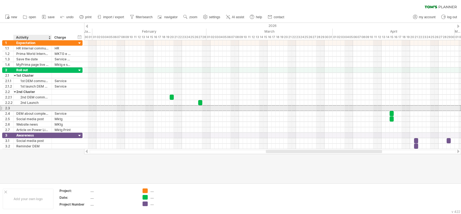
click at [18, 107] on div at bounding box center [32, 107] width 33 height 5
type input "**********"
click at [31, 106] on input "**********" at bounding box center [32, 107] width 33 height 5
click at [36, 106] on input "**********" at bounding box center [32, 107] width 33 height 5
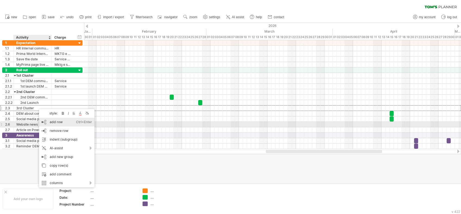
click at [60, 123] on div "add row Ctrl+Enter Cmd+Enter" at bounding box center [66, 122] width 55 height 9
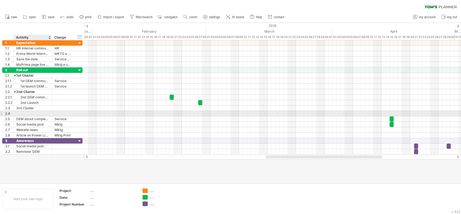
click at [33, 111] on div at bounding box center [32, 113] width 33 height 5
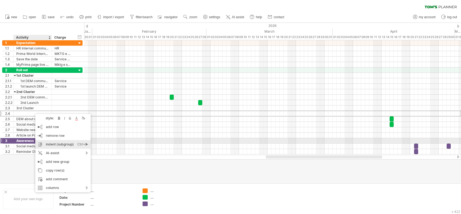
click at [61, 143] on div "indent (subgroup) Ctrl+► Cmd+►" at bounding box center [62, 144] width 55 height 9
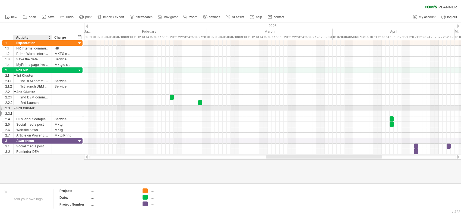
click at [20, 113] on div at bounding box center [32, 113] width 33 height 5
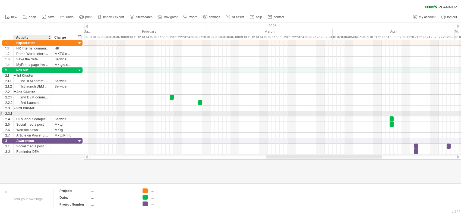
click at [20, 113] on input "text" at bounding box center [32, 113] width 33 height 5
type input "**********"
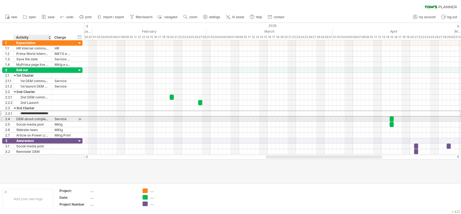
click at [34, 119] on div "DEM about complete availability" at bounding box center [32, 118] width 33 height 5
click at [28, 113] on div "3rd DEM communication" at bounding box center [32, 113] width 33 height 5
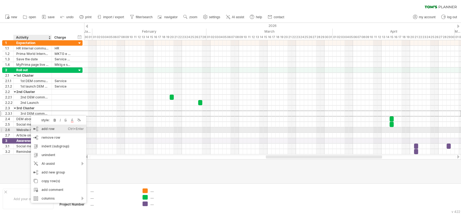
click at [42, 129] on div "add row Ctrl+Enter Cmd+Enter" at bounding box center [58, 128] width 55 height 9
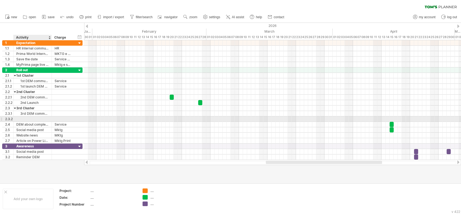
click at [24, 117] on div at bounding box center [32, 118] width 33 height 5
click at [27, 118] on input "**********" at bounding box center [32, 118] width 33 height 5
type input "**********"
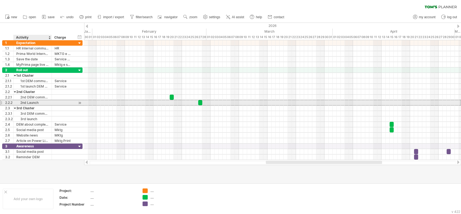
click at [28, 102] on div "2nd Launch" at bounding box center [32, 102] width 33 height 5
type input "**********"
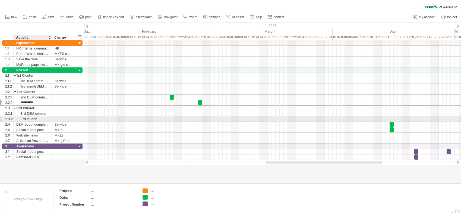
click at [35, 119] on div "3rd launch" at bounding box center [32, 118] width 33 height 5
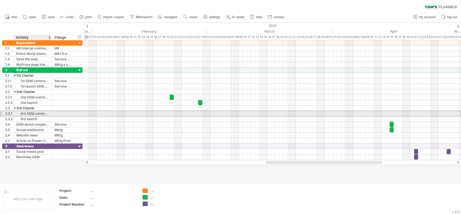
click at [43, 114] on div "3rd DEM communication" at bounding box center [32, 113] width 33 height 5
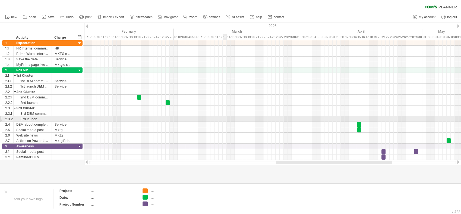
click at [224, 120] on div at bounding box center [272, 118] width 377 height 5
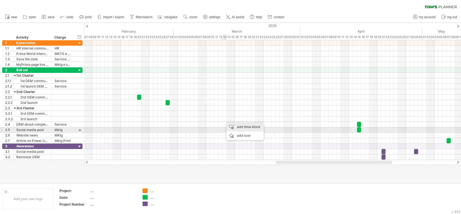
click at [240, 128] on div "add time block" at bounding box center [245, 126] width 37 height 9
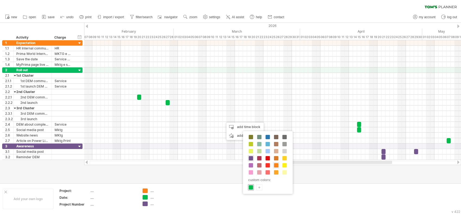
click at [251, 186] on span at bounding box center [251, 187] width 4 height 4
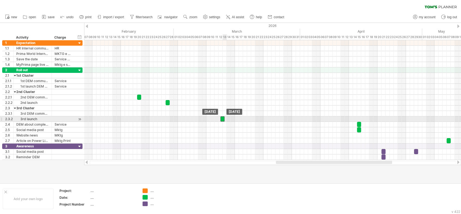
drag, startPoint x: 226, startPoint y: 118, endPoint x: 223, endPoint y: 120, distance: 3.8
click at [223, 120] on div at bounding box center [223, 118] width 4 height 5
click at [225, 118] on div at bounding box center [225, 118] width 4 height 5
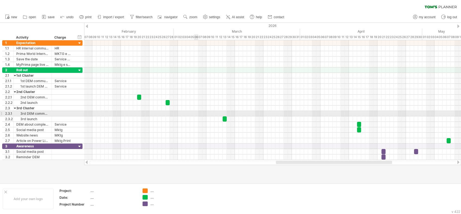
click at [196, 113] on div at bounding box center [272, 113] width 377 height 5
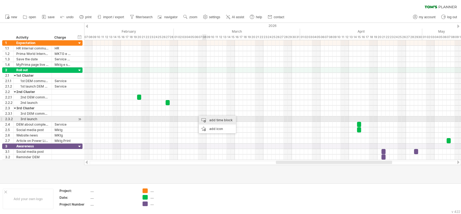
click at [209, 118] on div "add time block" at bounding box center [217, 120] width 37 height 9
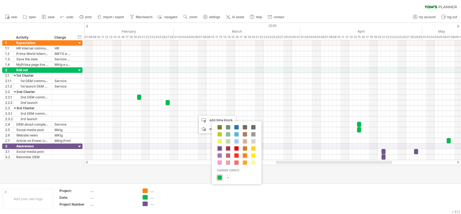
click at [219, 176] on span at bounding box center [220, 177] width 4 height 4
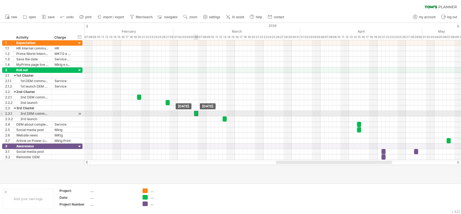
click at [196, 115] on div at bounding box center [196, 113] width 4 height 5
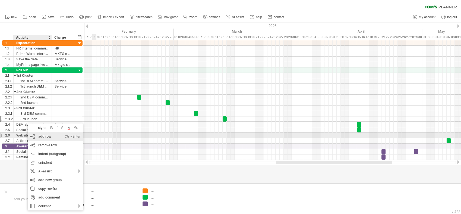
click at [39, 138] on div "add row Ctrl+Enter Cmd+Enter" at bounding box center [55, 136] width 55 height 9
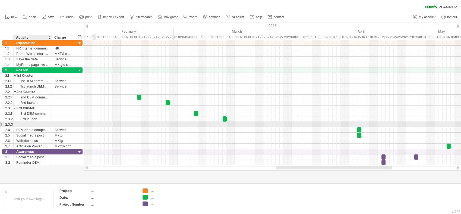
click at [30, 124] on div at bounding box center [32, 124] width 33 height 5
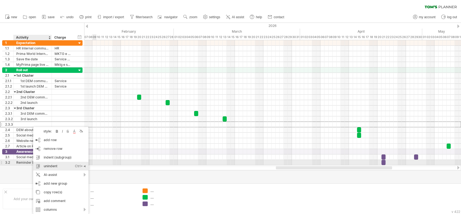
drag, startPoint x: 54, startPoint y: 159, endPoint x: 55, endPoint y: 165, distance: 5.2
click at [55, 165] on div "style: bold italic strikethrough text color background color add row Ctrl+Enter…" at bounding box center [60, 170] width 55 height 87
click at [55, 165] on div "unindent Ctrl+◄ Cmd+◄" at bounding box center [60, 166] width 55 height 9
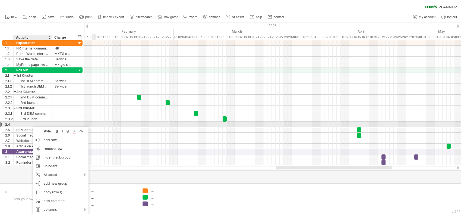
click at [28, 124] on div at bounding box center [32, 124] width 33 height 5
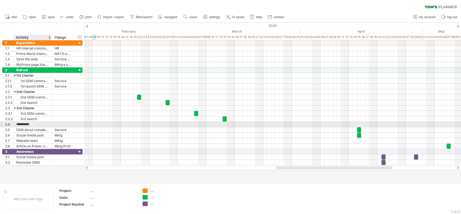
type input "**********"
click at [43, 124] on input "**********" at bounding box center [32, 124] width 33 height 5
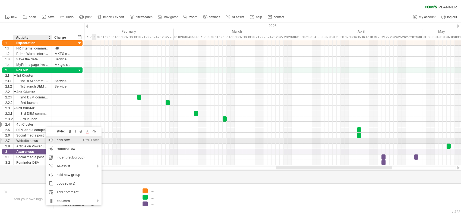
click at [59, 139] on div "add row Ctrl+Enter Cmd+Enter" at bounding box center [73, 140] width 55 height 9
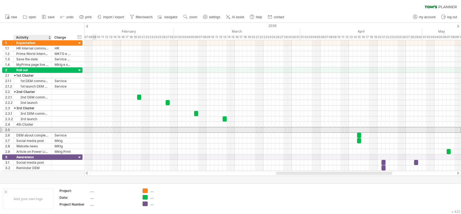
click at [33, 129] on div at bounding box center [32, 129] width 33 height 5
type input "**********"
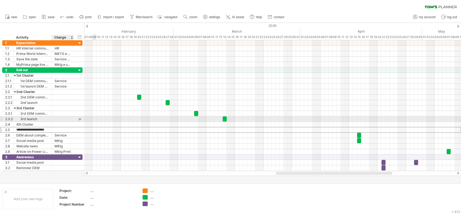
click at [79, 118] on div at bounding box center [79, 119] width 5 height 6
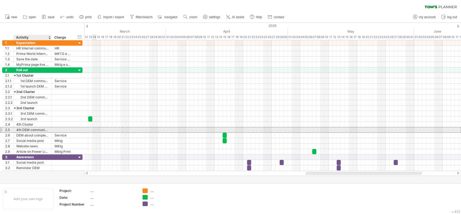
click at [24, 129] on div "4th DEM communication" at bounding box center [32, 129] width 33 height 5
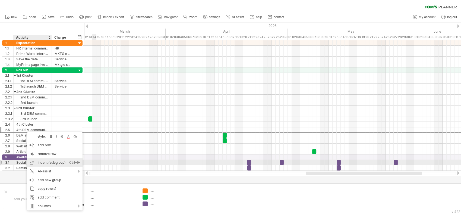
click at [49, 162] on div "indent (subgroup) Ctrl+► Cmd+►" at bounding box center [54, 162] width 55 height 9
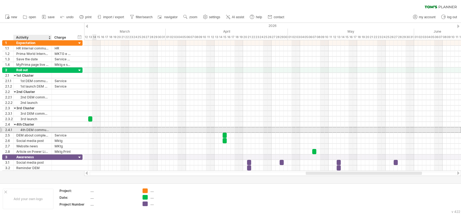
click at [33, 128] on div "4th DEM communication" at bounding box center [32, 129] width 33 height 5
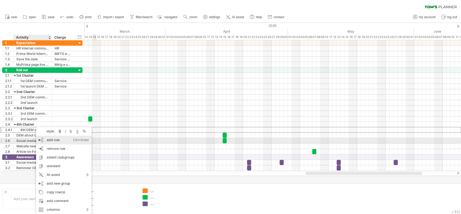
click at [54, 139] on div "add row Ctrl+Enter Cmd+Enter" at bounding box center [63, 140] width 55 height 9
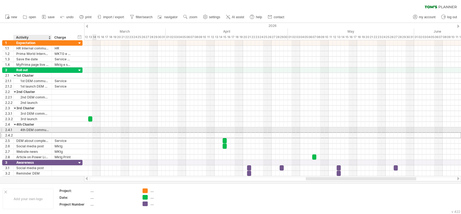
click at [40, 133] on div at bounding box center [32, 135] width 33 height 5
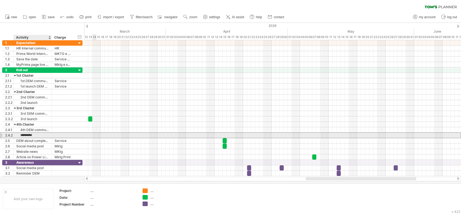
type input "**********"
click at [45, 134] on input "**********" at bounding box center [32, 135] width 33 height 5
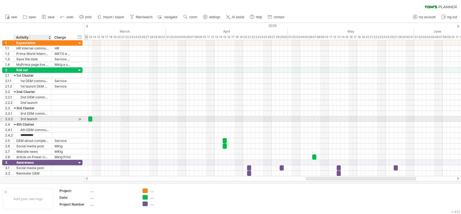
click at [37, 118] on div "3rd launch" at bounding box center [32, 118] width 33 height 5
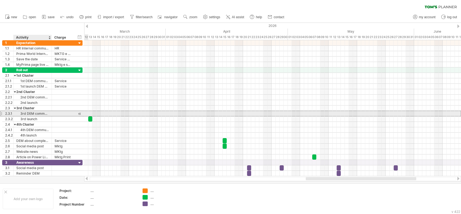
click at [33, 112] on div "3rd DEM communication" at bounding box center [32, 113] width 33 height 5
click at [25, 112] on input "**********" at bounding box center [32, 113] width 33 height 5
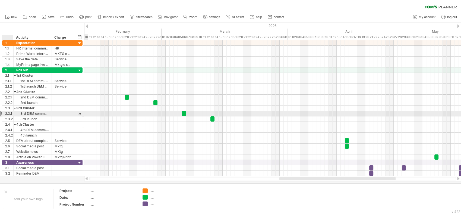
click at [5, 113] on div "2.3.1" at bounding box center [9, 113] width 8 height 5
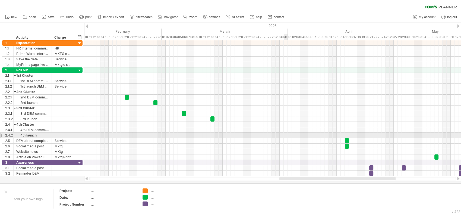
click at [271, 136] on div at bounding box center [272, 135] width 377 height 5
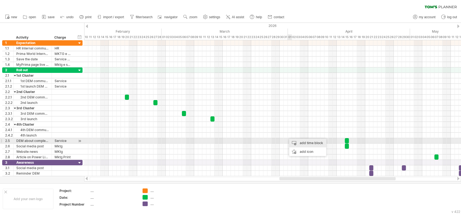
click at [271, 140] on div "add time block" at bounding box center [307, 143] width 37 height 9
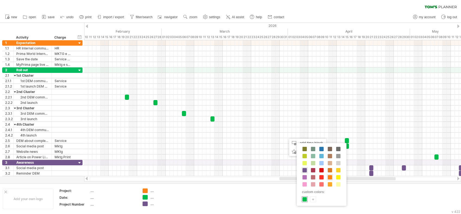
click at [271, 190] on div at bounding box center [305, 199] width 6 height 6
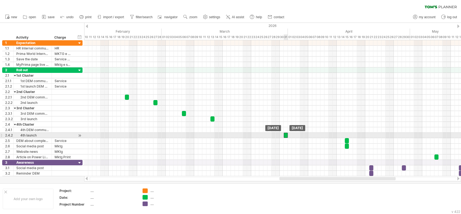
click at [271, 135] on div at bounding box center [286, 135] width 4 height 5
click at [258, 136] on div at bounding box center [272, 135] width 377 height 5
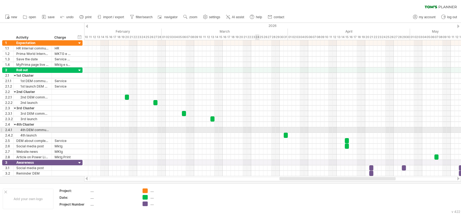
click at [257, 130] on div at bounding box center [272, 129] width 377 height 5
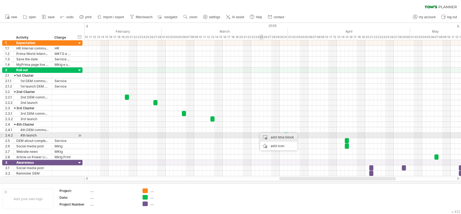
click at [271, 134] on div "add time block" at bounding box center [278, 137] width 37 height 9
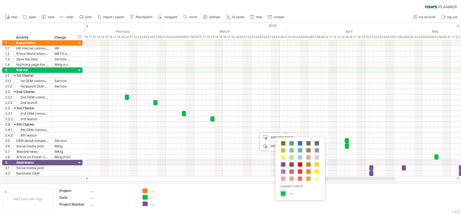
click at [271, 190] on span at bounding box center [283, 193] width 4 height 4
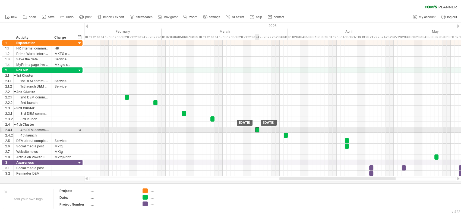
click at [257, 131] on div at bounding box center [257, 129] width 4 height 5
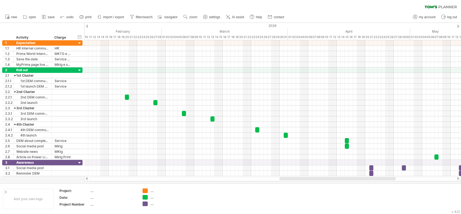
click at [94, 15] on ul "new open" at bounding box center [144, 16] width 284 height 11
click at [89, 18] on span "print" at bounding box center [88, 17] width 6 height 4
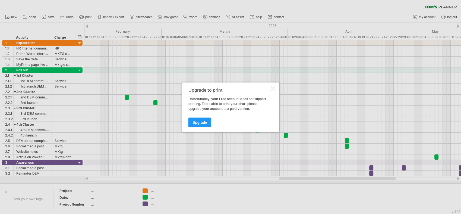
click at [271, 88] on div at bounding box center [273, 88] width 4 height 4
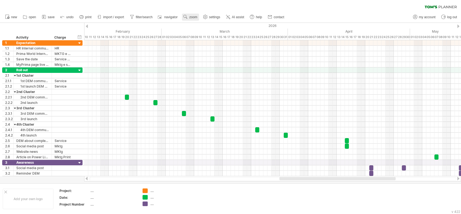
click at [194, 14] on link "zoom" at bounding box center [190, 17] width 17 height 7
click at [212, 22] on div "Month" at bounding box center [212, 21] width 30 height 9
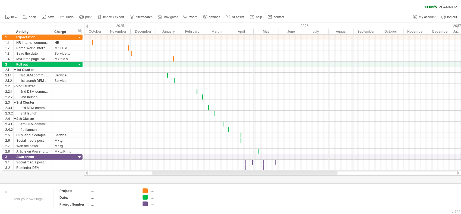
drag, startPoint x: 230, startPoint y: 173, endPoint x: 179, endPoint y: 177, distance: 51.5
click at [179, 177] on div "Trying to reach [DOMAIN_NAME] Connected again... 0% clear filter new 1" at bounding box center [230, 107] width 461 height 214
click at [191, 17] on span "zoom" at bounding box center [193, 17] width 8 height 4
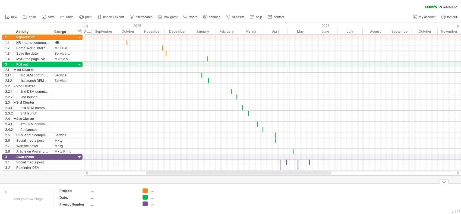
drag, startPoint x: 243, startPoint y: 173, endPoint x: 224, endPoint y: 183, distance: 21.8
click at [224, 183] on div "Trying to reach [DOMAIN_NAME] Connected again... 0% clear filter new 1" at bounding box center [230, 107] width 461 height 214
click at [151, 190] on div "...." at bounding box center [165, 190] width 30 height 5
click at [151, 190] on input "text" at bounding box center [163, 190] width 27 height 5
type input "**********"
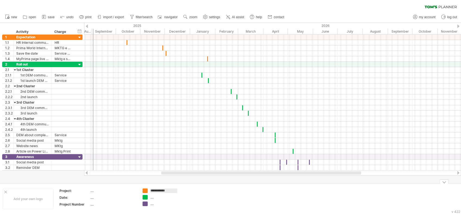
click at [155, 190] on div "...." at bounding box center [165, 197] width 30 height 5
type input "*"
type input "********"
click at [153, 190] on div "...." at bounding box center [165, 203] width 30 height 5
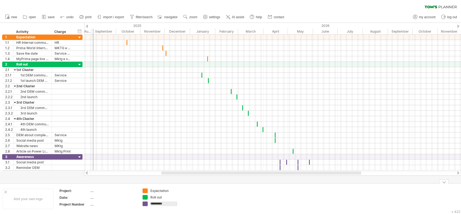
click at [153, 190] on input "*********" at bounding box center [163, 203] width 27 height 5
type input "*********"
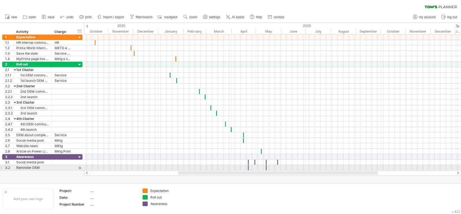
drag, startPoint x: 180, startPoint y: 171, endPoint x: 197, endPoint y: 170, distance: 16.9
click at [197, 170] on div at bounding box center [272, 172] width 377 height 5
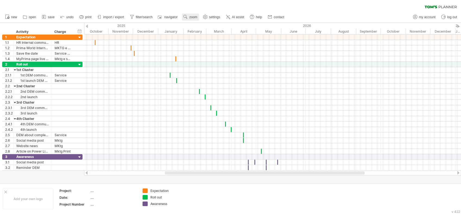
click at [188, 17] on use at bounding box center [185, 16] width 5 height 5
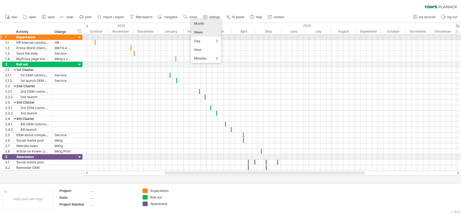
click at [202, 35] on div "Week" at bounding box center [206, 32] width 30 height 9
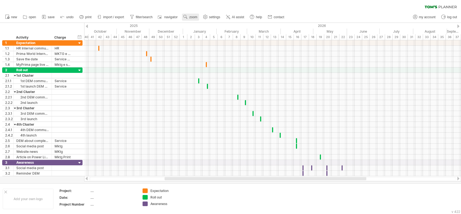
click at [186, 17] on use at bounding box center [185, 16] width 5 height 5
click at [215, 40] on div "Day" at bounding box center [203, 41] width 30 height 9
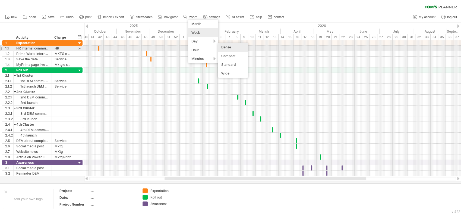
click at [226, 48] on div "Dense" at bounding box center [233, 47] width 30 height 9
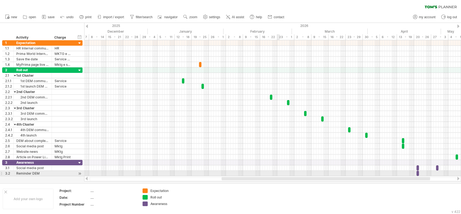
drag, startPoint x: 207, startPoint y: 178, endPoint x: 279, endPoint y: 174, distance: 71.8
click at [271, 174] on div "Trying to reach [DOMAIN_NAME] Connected again... 0% clear filter new 1" at bounding box center [230, 107] width 461 height 214
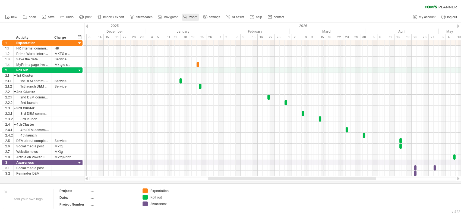
click at [192, 18] on span "zoom" at bounding box center [193, 17] width 8 height 4
click at [200, 31] on div "Week" at bounding box center [210, 33] width 30 height 9
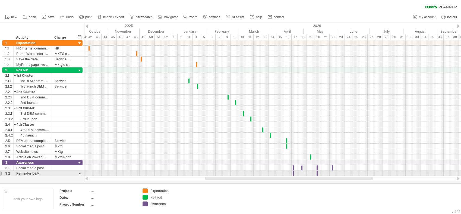
drag, startPoint x: 241, startPoint y: 178, endPoint x: 214, endPoint y: 172, distance: 27.5
click at [214, 172] on div "Trying to reach [DOMAIN_NAME] Connected again... 0% clear filter new 1" at bounding box center [230, 107] width 461 height 214
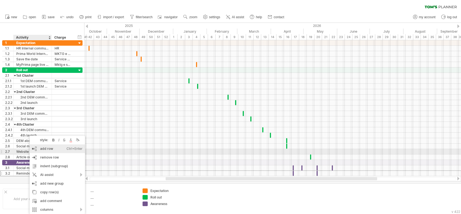
click at [48, 149] on div "add row Ctrl+Enter Cmd+Enter" at bounding box center [57, 148] width 55 height 9
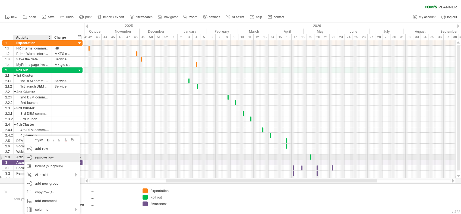
click at [52, 155] on div "remove row remove selected rows" at bounding box center [51, 157] width 55 height 9
